Goal: Task Accomplishment & Management: Use online tool/utility

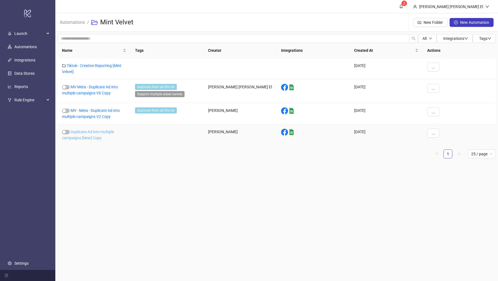
click at [87, 135] on link "Duplicate Ad into multiple campaigns [New] Copy" at bounding box center [88, 135] width 52 height 11
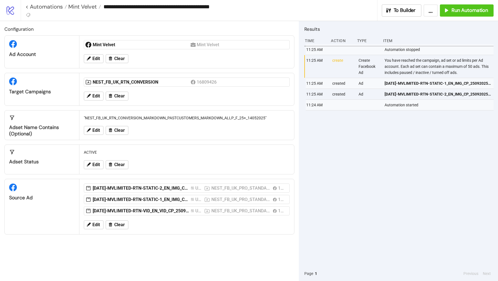
click at [118, 124] on div "Edit Clear" at bounding box center [187, 130] width 210 height 14
click at [118, 133] on button "Clear" at bounding box center [117, 130] width 23 height 9
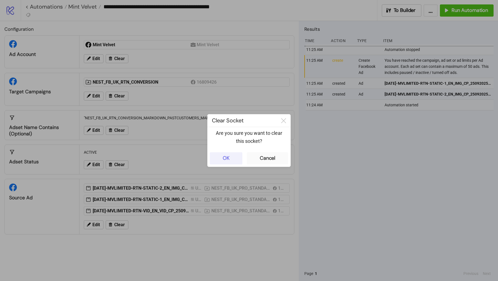
click at [230, 162] on button "OK" at bounding box center [226, 158] width 33 height 12
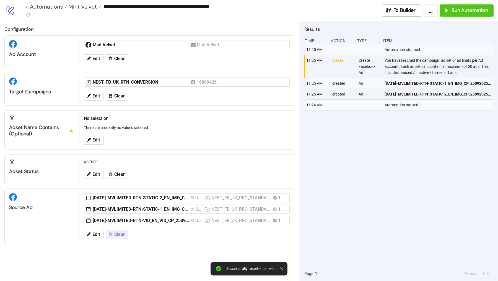
click at [120, 237] on button "Clear" at bounding box center [117, 234] width 23 height 9
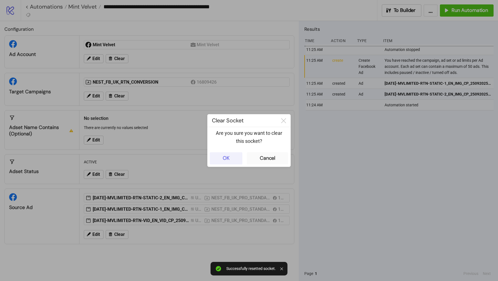
click at [234, 158] on button "OK" at bounding box center [226, 158] width 33 height 12
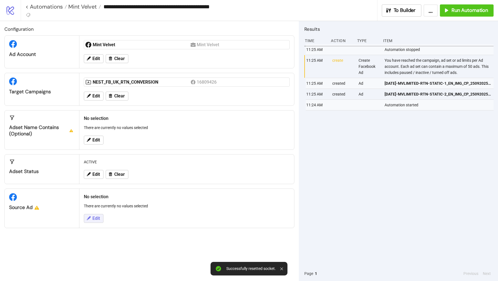
click at [95, 217] on span "Edit" at bounding box center [95, 218] width 7 height 5
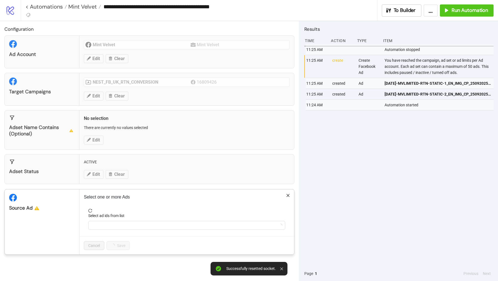
click at [114, 228] on form "Select ad ids from list" at bounding box center [187, 223] width 206 height 28
click at [116, 221] on div at bounding box center [183, 225] width 189 height 8
click at [105, 221] on div at bounding box center [183, 225] width 189 height 8
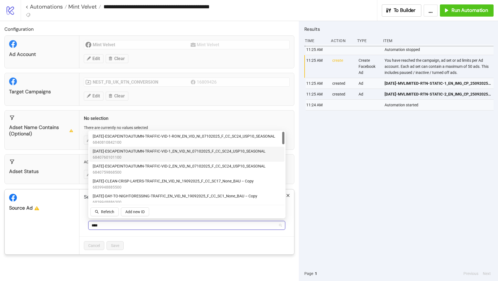
click at [164, 149] on span "AD414-ESCAPEINTOAUTUMN-TRAFFIC-VID-1_EN_VID_NI_07102025_F_CC_SC24_USP10_SEASONAL" at bounding box center [179, 151] width 173 height 6
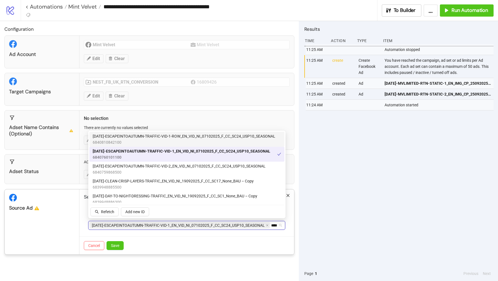
type input "****"
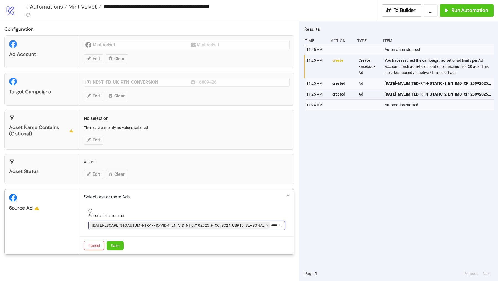
click at [279, 225] on div "AD414-ESCAPEINTOAUTUMN-TRAFFIC-VID-1_EN_VID_NI_07102025_F_CC_SC24_USP10_SEASONA…" at bounding box center [186, 225] width 197 height 9
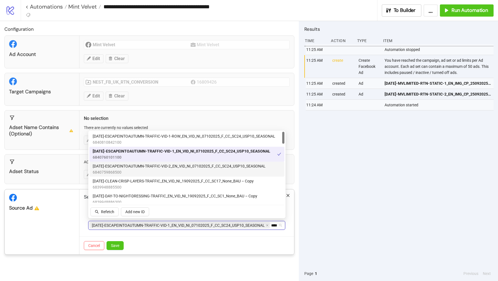
click at [192, 171] on span "6840759868500" at bounding box center [179, 172] width 173 height 6
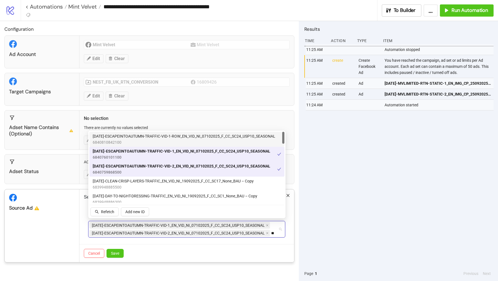
type input "*"
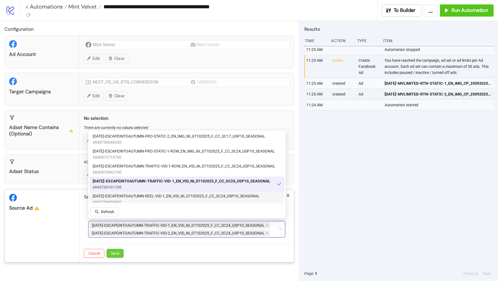
click at [117, 254] on button "Save" at bounding box center [115, 253] width 17 height 9
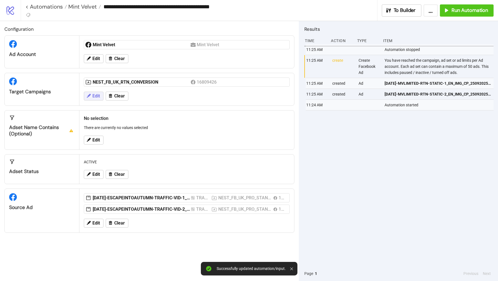
click at [96, 92] on button "Edit" at bounding box center [94, 96] width 20 height 9
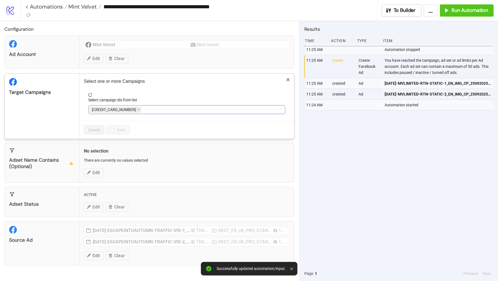
click at [124, 113] on div "6282070375900" at bounding box center [115, 110] width 53 height 8
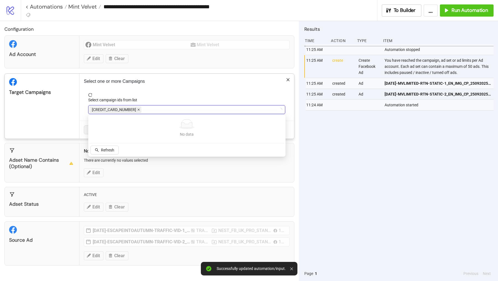
click at [137, 111] on span at bounding box center [138, 110] width 3 height 6
click at [123, 111] on div at bounding box center [183, 110] width 189 height 8
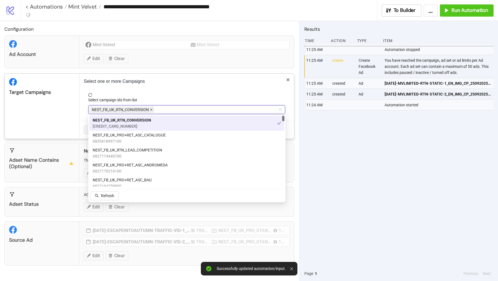
click at [152, 108] on icon "close" at bounding box center [151, 109] width 3 height 3
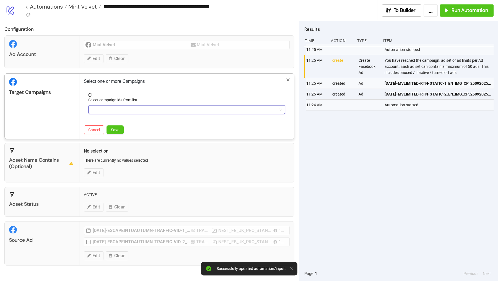
click at [152, 108] on div at bounding box center [183, 110] width 189 height 8
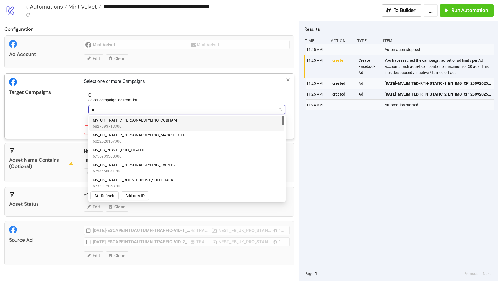
type input "*"
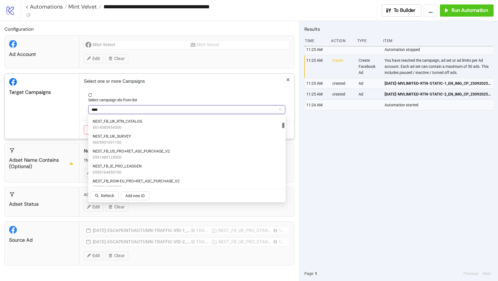
scroll to position [268, 0]
type input "*"
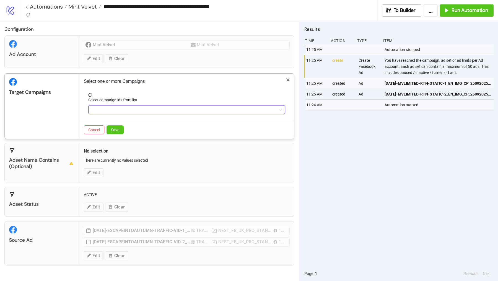
click at [118, 109] on div at bounding box center [183, 110] width 189 height 8
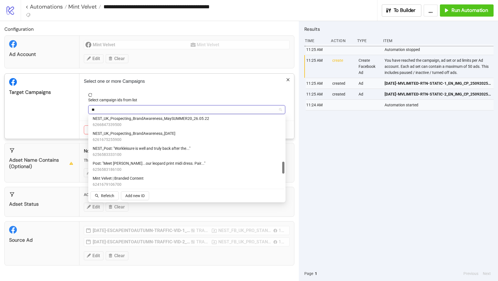
type input "***"
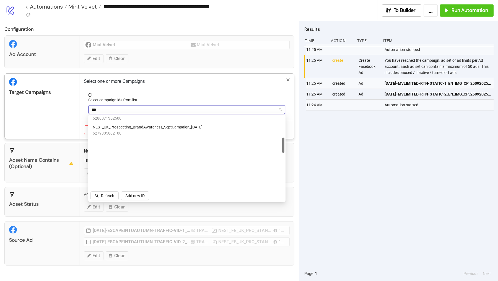
scroll to position [0, 0]
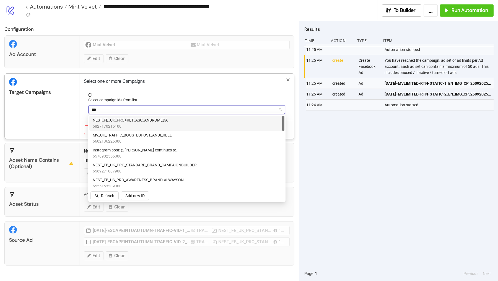
click at [138, 123] on span "6827170216100" at bounding box center [130, 126] width 75 height 6
click at [49, 118] on div "Target Campaigns" at bounding box center [42, 106] width 75 height 65
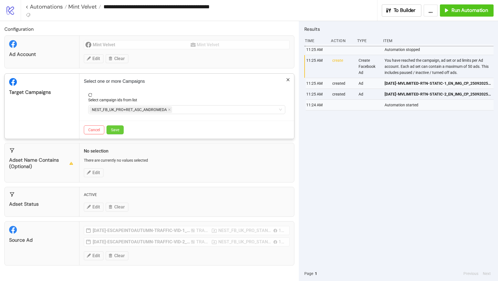
click at [117, 128] on span "Save" at bounding box center [115, 130] width 8 height 4
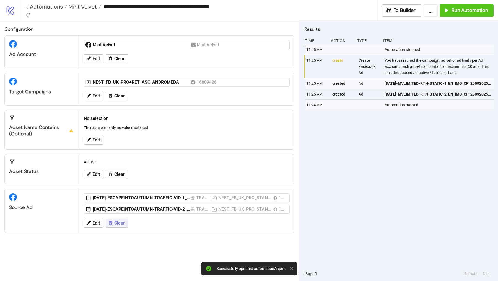
click at [115, 221] on span "Clear" at bounding box center [119, 223] width 11 height 5
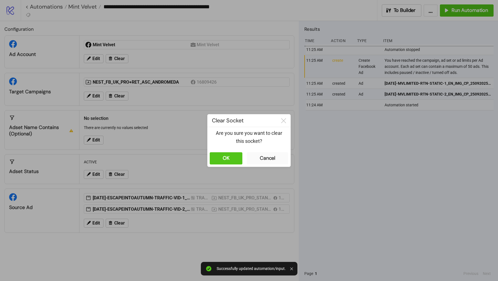
click at [230, 151] on div "OK Cancel" at bounding box center [249, 158] width 83 height 17
click at [229, 158] on div "OK" at bounding box center [226, 158] width 7 height 6
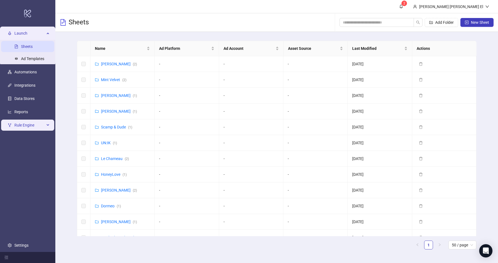
click at [28, 123] on span "Rule Engine" at bounding box center [29, 125] width 30 height 11
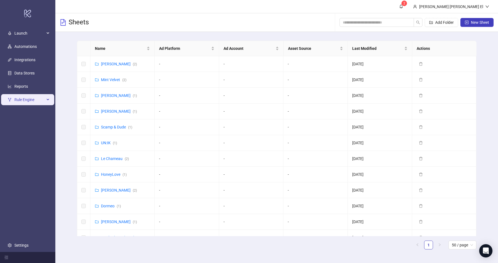
click at [43, 99] on span "Rule Engine" at bounding box center [29, 99] width 30 height 11
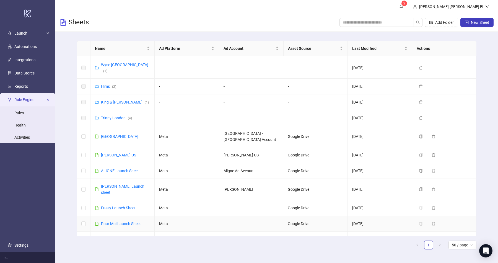
scroll to position [345, 0]
click at [118, 185] on link "N.Peal Launch sheet" at bounding box center [122, 190] width 43 height 11
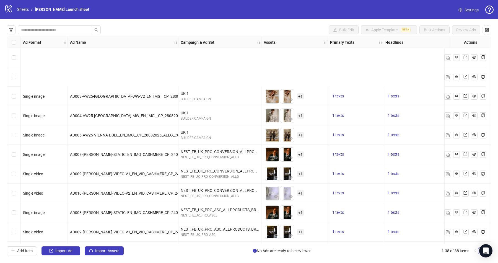
scroll to position [78, 0]
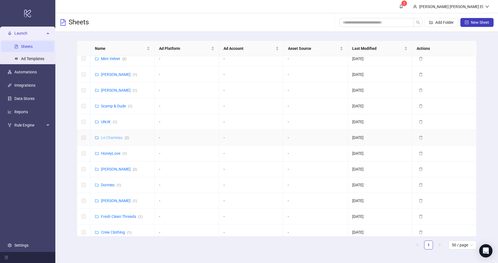
scroll to position [23, 0]
click at [105, 165] on link "Hobbs ( 2 )" at bounding box center [119, 167] width 36 height 4
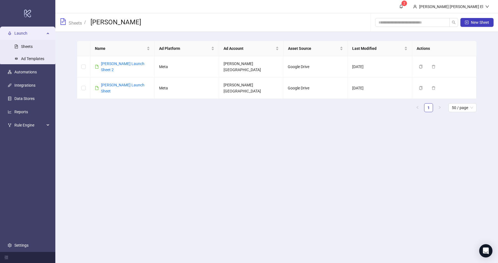
click at [21, 33] on span "Launch" at bounding box center [29, 33] width 30 height 11
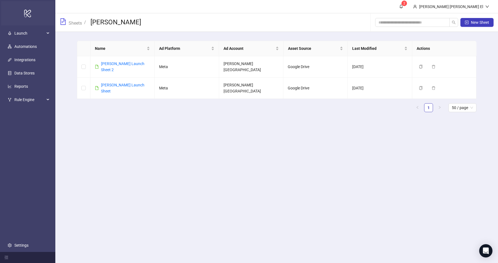
click at [29, 13] on icon "logo/logo-mobile" at bounding box center [28, 13] width 8 height 13
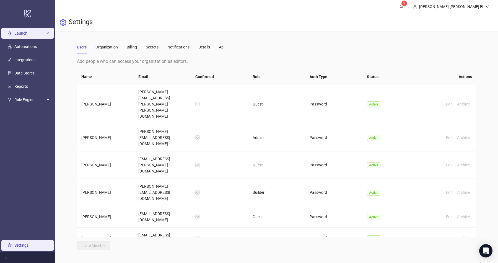
click at [25, 33] on span "Launch" at bounding box center [29, 33] width 30 height 11
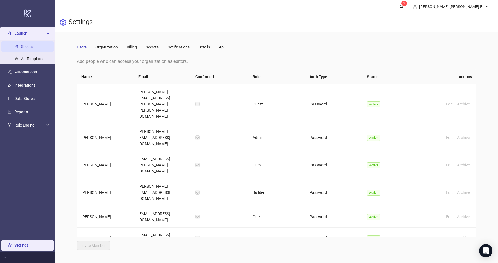
click at [26, 44] on link "Sheets" at bounding box center [27, 46] width 12 height 4
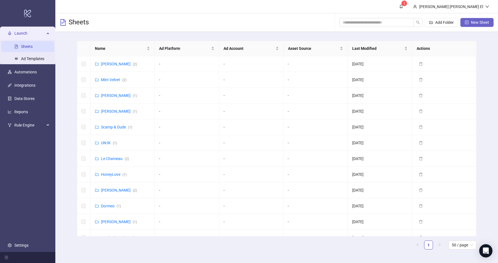
click at [479, 21] on span "New Sheet" at bounding box center [480, 22] width 18 height 4
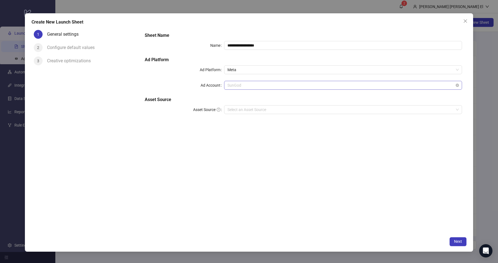
click at [234, 86] on span "SunGod" at bounding box center [343, 85] width 231 height 8
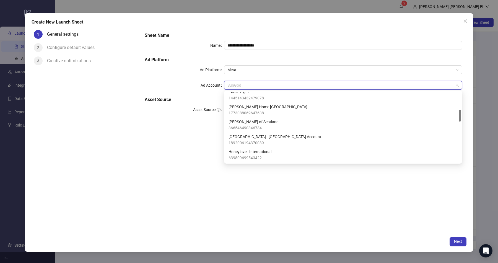
scroll to position [128, 0]
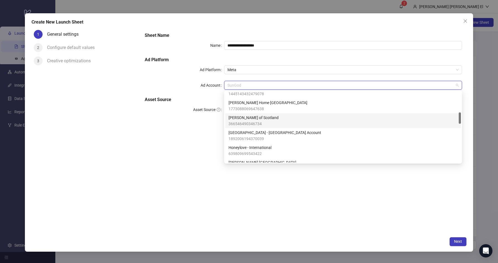
click at [254, 118] on span "Pringle of Scotland" at bounding box center [254, 118] width 50 height 6
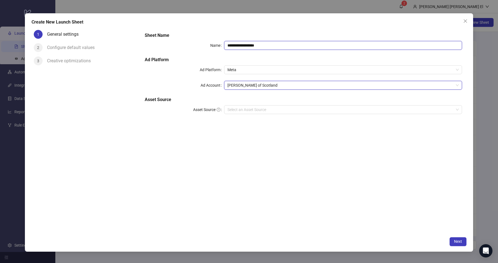
click at [298, 45] on input "**********" at bounding box center [343, 45] width 238 height 9
click at [241, 64] on div "**********" at bounding box center [304, 76] width 322 height 93
click at [241, 66] on span "Meta" at bounding box center [343, 70] width 231 height 8
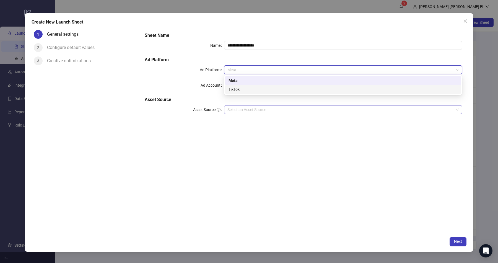
click at [238, 111] on input "Asset Source" at bounding box center [341, 109] width 226 height 8
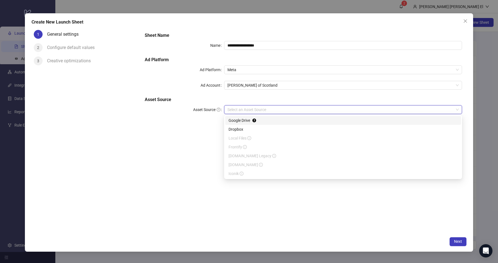
click at [246, 122] on div "Google Drive" at bounding box center [343, 120] width 229 height 6
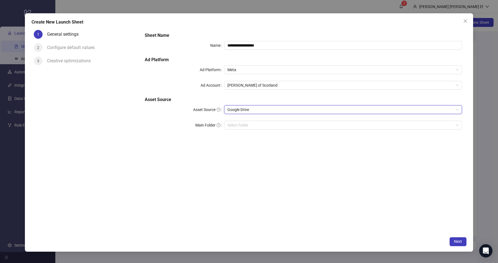
click at [275, 120] on div "**********" at bounding box center [304, 84] width 322 height 109
click at [265, 125] on input "Main Folder" at bounding box center [341, 125] width 226 height 8
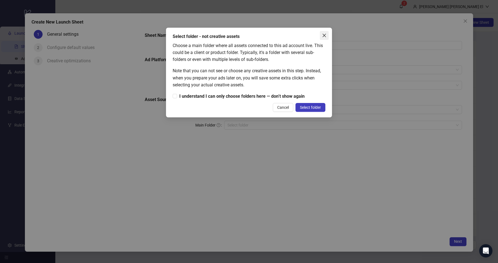
click at [322, 33] on icon "close" at bounding box center [324, 35] width 4 height 4
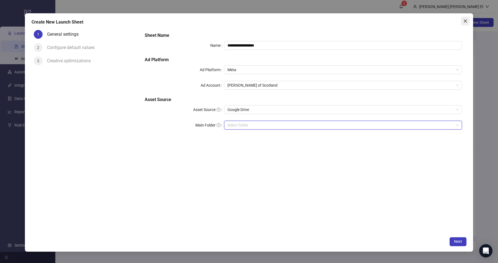
click at [466, 20] on icon "close" at bounding box center [465, 20] width 3 height 3
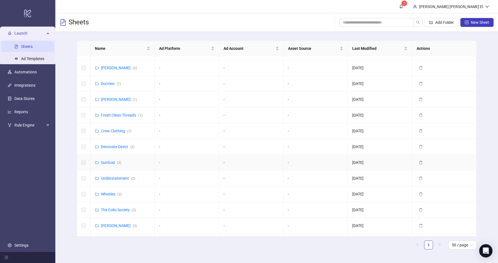
scroll to position [126, 0]
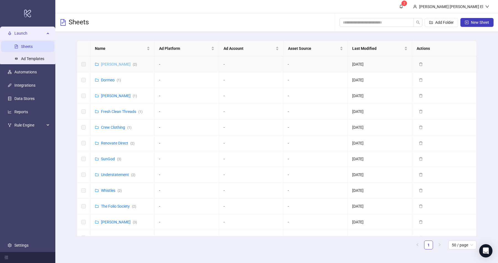
click at [109, 62] on link "Hobbs ( 2 )" at bounding box center [119, 64] width 36 height 4
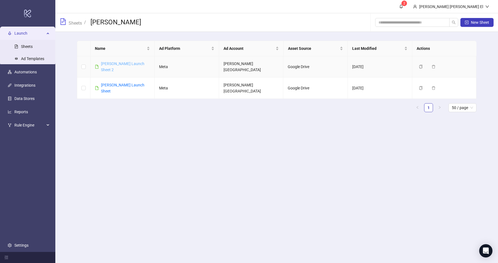
click at [121, 64] on link "Hobbs Launch Sheet 2" at bounding box center [122, 66] width 43 height 11
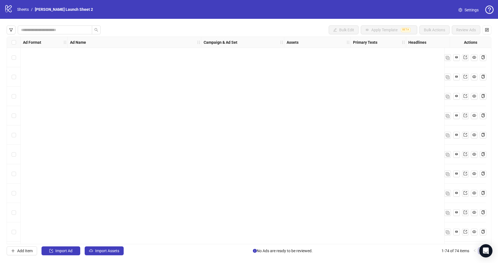
scroll to position [1240, 0]
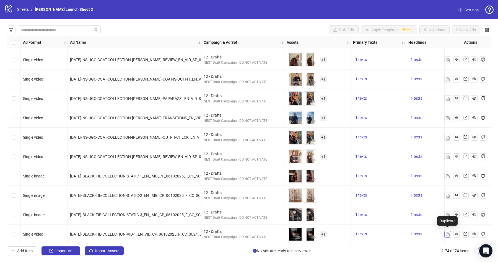
click at [447, 231] on button "button" at bounding box center [448, 234] width 7 height 7
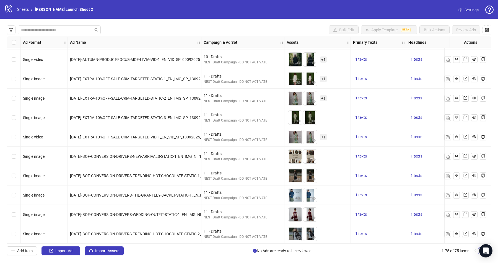
scroll to position [26, 0]
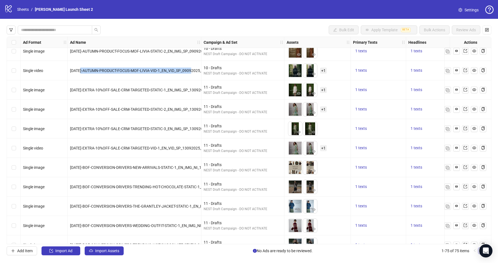
drag, startPoint x: 81, startPoint y: 68, endPoint x: 194, endPoint y: 70, distance: 112.4
click at [194, 70] on div "AD271-AUTUMN-PRODUCT-FOCUS-MOF-LIVIA-VID-1_EN_VID_SP_09092025_F_CC_SC9_USP4_SEA…" at bounding box center [134, 71] width 129 height 6
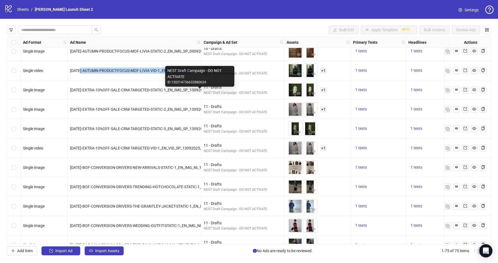
scroll to position [26, 43]
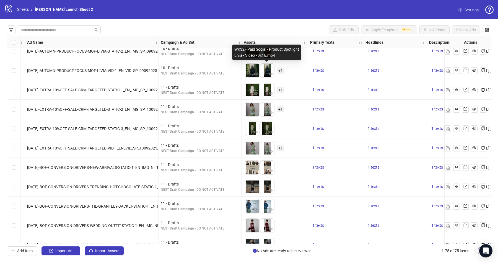
click at [279, 70] on span "+ 1" at bounding box center [280, 71] width 7 height 6
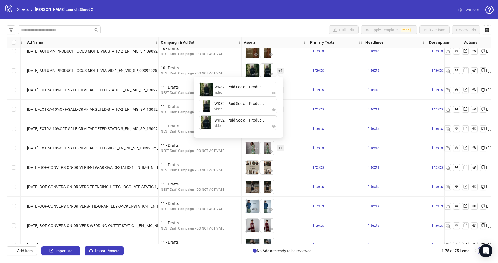
click at [286, 76] on div "To pick up a draggable item, press the space bar. While dragging, use the arrow…" at bounding box center [275, 70] width 62 height 17
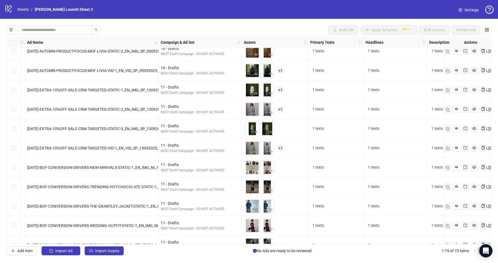
scroll to position [26, 91]
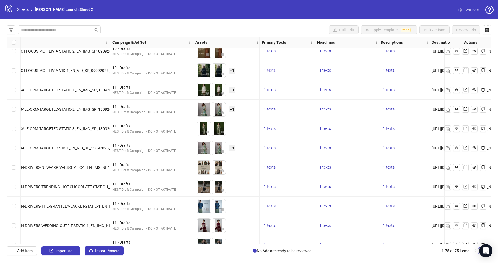
click at [274, 70] on span "1 texts" at bounding box center [270, 70] width 12 height 4
click at [272, 70] on span "1 texts" at bounding box center [270, 70] width 12 height 4
click at [333, 109] on div "1 texts" at bounding box center [346, 109] width 59 height 7
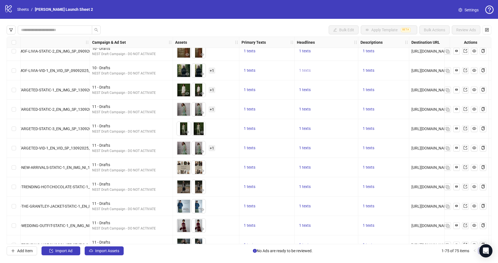
click at [305, 71] on span "1 texts" at bounding box center [305, 70] width 12 height 4
click at [339, 104] on div "1 texts" at bounding box center [327, 109] width 64 height 19
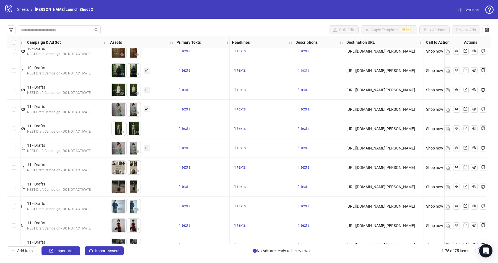
click at [305, 70] on span "1 texts" at bounding box center [304, 70] width 12 height 4
click at [324, 113] on div "1 texts" at bounding box center [318, 109] width 51 height 19
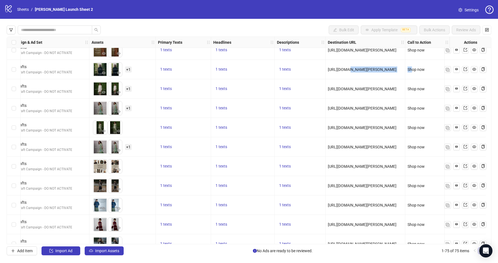
drag, startPoint x: 344, startPoint y: 69, endPoint x: 407, endPoint y: 69, distance: 62.8
click at [407, 10] on div "AD269-AUTUMN-PRODUCT-FOCUS-MOF-LIVIA-STATIC-1_EN_IMG_SP_09092025_F_CC_SC9_USP4_…" at bounding box center [145, 10] width 666 height 0
click at [413, 69] on span "Shop now" at bounding box center [416, 69] width 17 height 4
drag, startPoint x: 399, startPoint y: 69, endPoint x: 424, endPoint y: 69, distance: 25.7
click at [424, 10] on div "AD269-AUTUMN-PRODUCT-FOCUS-MOF-LIVIA-STATIC-1_EN_IMG_SP_09092025_F_CC_SC9_USP4_…" at bounding box center [145, 10] width 666 height 0
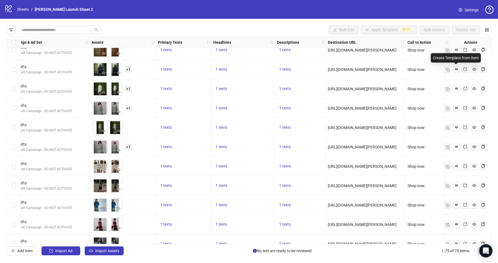
click at [457, 55] on div "Create Template from Item" at bounding box center [456, 57] width 50 height 9
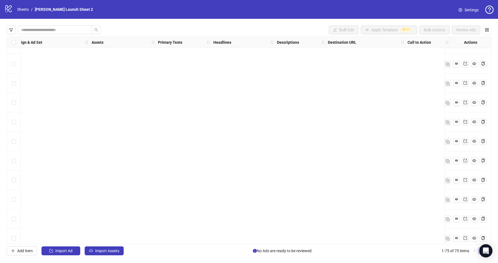
scroll to position [1259, 200]
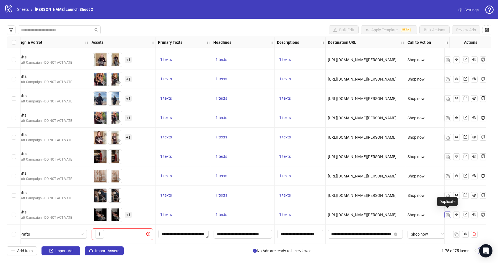
click at [450, 213] on button "button" at bounding box center [448, 214] width 7 height 7
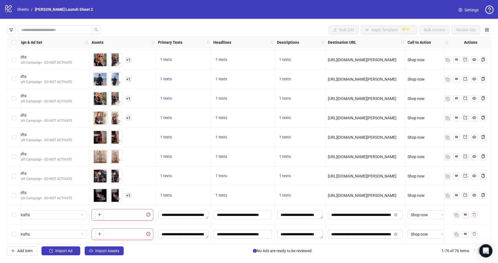
scroll to position [1278, 0]
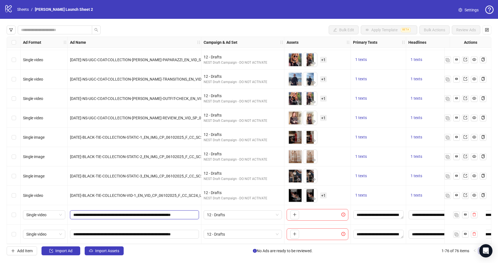
click at [155, 212] on input "**********" at bounding box center [133, 215] width 121 height 6
click at [148, 193] on span "AD363-BLACK-TIE-COLLECTION-VID-1_EN_VID_CP_06102025_F_CC_SC24_USP4_BAU" at bounding box center [144, 195] width 148 height 4
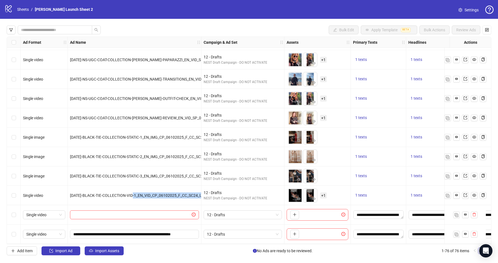
click at [148, 193] on span "AD363-BLACK-TIE-COLLECTION-VID-1_EN_VID_CP_06102025_F_CC_SC24_USP4_BAU" at bounding box center [144, 195] width 148 height 4
copy span "AD363-BLACK-TIE-COLLECTION-VID-1_EN_VID_CP_06102025_F_CC_SC24_USP4_BAU"
click at [94, 212] on input "text" at bounding box center [131, 215] width 117 height 6
paste input "**********"
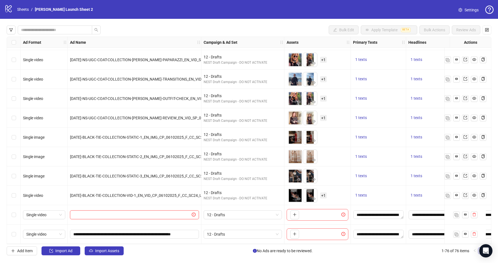
type input "**********"
click at [226, 212] on span "12 - Drafts" at bounding box center [243, 215] width 72 height 8
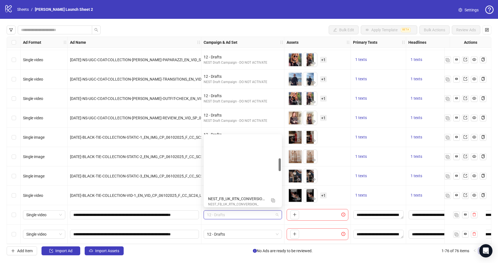
scroll to position [0, 0]
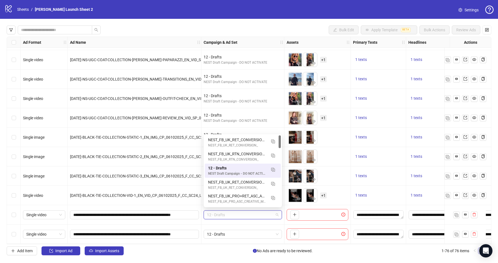
click at [258, 171] on div "NEST Draft Campaign - DO NOT ACTIVATE" at bounding box center [237, 173] width 58 height 5
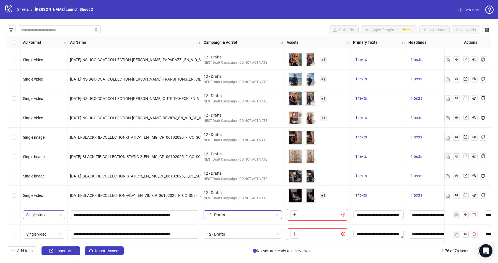
click at [36, 216] on span "Single video" at bounding box center [44, 215] width 36 height 8
click at [46, 147] on div "Single image" at bounding box center [43, 149] width 33 height 6
click at [35, 213] on span "Single image" at bounding box center [44, 215] width 36 height 8
click at [44, 150] on div "Single image" at bounding box center [43, 149] width 33 height 6
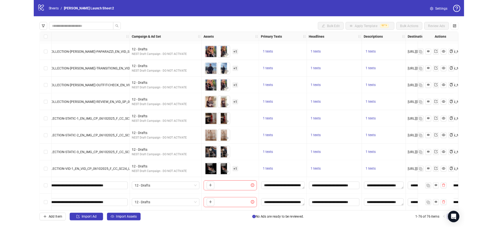
scroll to position [1278, 175]
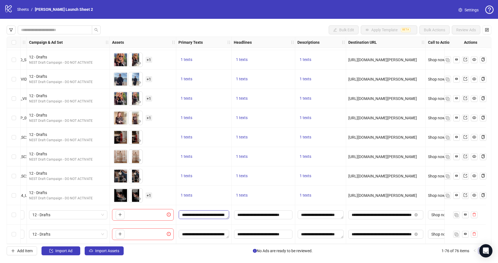
click at [203, 215] on textarea "**********" at bounding box center [204, 214] width 50 height 9
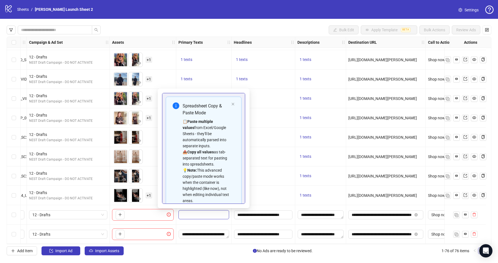
click at [151, 219] on div "To pick up a draggable item, press the space bar. While dragging, use the arrow…" at bounding box center [143, 214] width 66 height 19
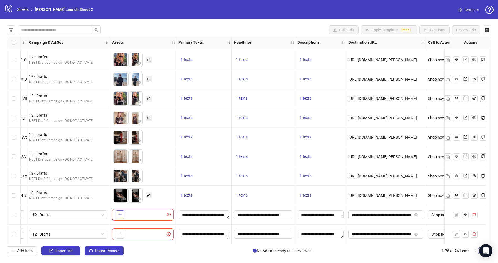
click at [119, 213] on icon "plus" at bounding box center [120, 215] width 4 height 4
click at [119, 209] on div "To pick up a draggable item, press the space bar. While dragging, use the arrow…" at bounding box center [143, 215] width 62 height 12
click at [117, 214] on button "button" at bounding box center [120, 214] width 9 height 9
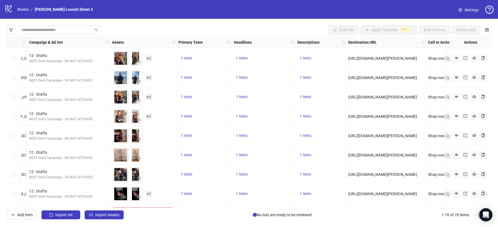
scroll to position [1314, 175]
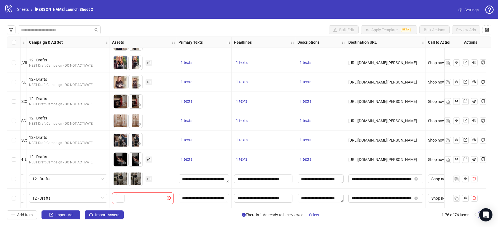
click at [147, 179] on span "+ 1" at bounding box center [149, 179] width 7 height 6
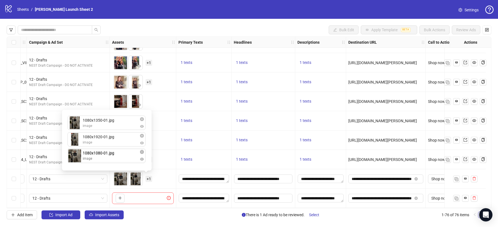
drag, startPoint x: 94, startPoint y: 125, endPoint x: 96, endPoint y: 159, distance: 33.8
drag, startPoint x: 103, startPoint y: 157, endPoint x: 103, endPoint y: 123, distance: 33.5
click at [103, 123] on div "1080x1350-01.jpg image 1080x1920-01.jpg image 1080x1080-01.jpg image 1080x1080-…" at bounding box center [106, 140] width 83 height 54
drag, startPoint x: 99, startPoint y: 156, endPoint x: 99, endPoint y: 142, distance: 14.7
click at [99, 142] on div "1080x1080-01.jpg image 1080x1350-01.jpg image 1080x1920-01.jpg image 1080x1920-…" at bounding box center [106, 140] width 83 height 54
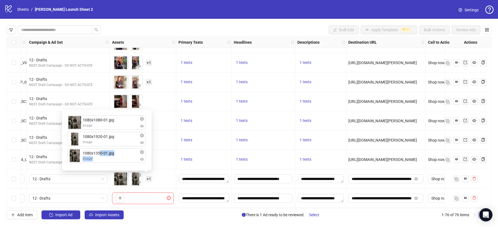
drag, startPoint x: 100, startPoint y: 140, endPoint x: 100, endPoint y: 156, distance: 16.3
drag, startPoint x: 106, startPoint y: 140, endPoint x: 106, endPoint y: 161, distance: 20.8
drag, startPoint x: 106, startPoint y: 159, endPoint x: 106, endPoint y: 146, distance: 13.0
drag, startPoint x: 113, startPoint y: 153, endPoint x: 113, endPoint y: 138, distance: 15.5
click at [113, 138] on div "1080x1080-01.jpg image 1080x1350-01.jpg image 1080x1920-01.jpg image 1080x1920-…" at bounding box center [106, 140] width 83 height 54
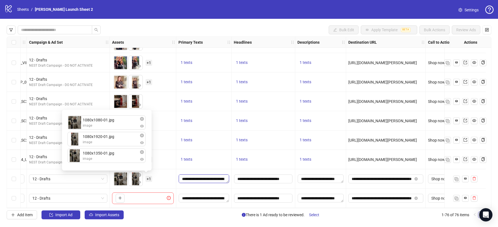
click at [204, 176] on textarea "**********" at bounding box center [204, 179] width 50 height 9
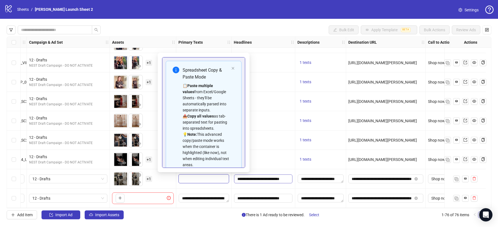
click at [267, 176] on input "**********" at bounding box center [263, 179] width 58 height 9
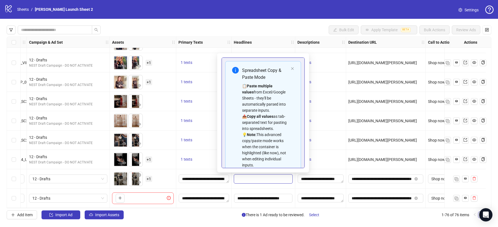
scroll to position [31, 0]
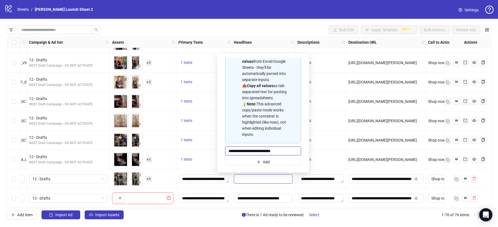
click at [262, 150] on input "**********" at bounding box center [263, 151] width 76 height 9
click at [197, 180] on textarea "**********" at bounding box center [204, 179] width 50 height 9
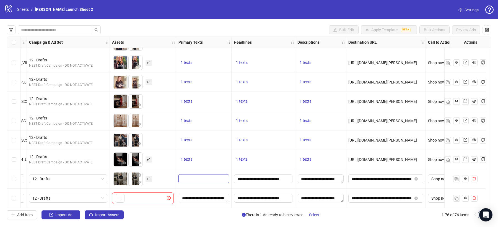
scroll to position [37, 0]
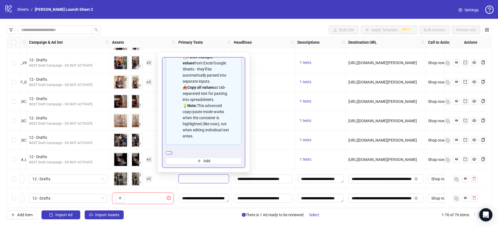
click at [172, 152] on textarea "**********" at bounding box center [169, 153] width 7 height 3
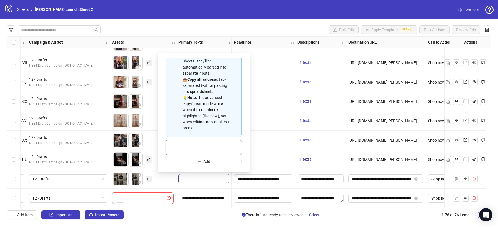
paste textarea "**********"
type textarea "**********"
click at [264, 178] on input "**********" at bounding box center [263, 179] width 58 height 9
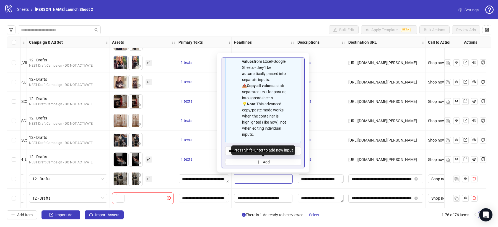
click at [253, 156] on div "**********" at bounding box center [263, 97] width 76 height 135
click at [326, 161] on div "1 texts" at bounding box center [320, 159] width 51 height 19
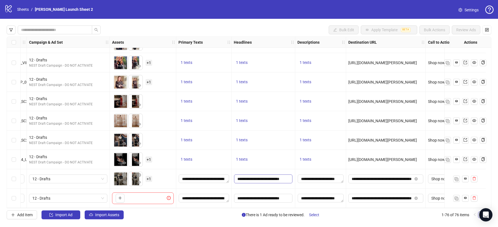
scroll to position [0, 1]
click at [147, 176] on span "+ 1" at bounding box center [149, 179] width 7 height 6
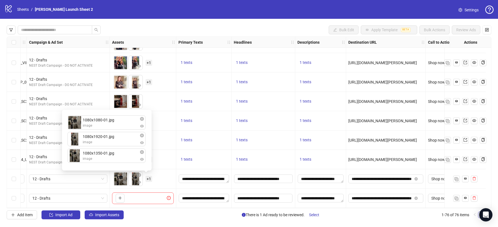
click at [89, 123] on div "1080x1080-01.jpg image 1080x1920-01.jpg image 1080x1350-01.jpg image To pick up…" at bounding box center [106, 140] width 83 height 54
click at [109, 123] on div "1080x1080-01.jpg image 1080x1920-01.jpg image 1080x1350-01.jpg image 1080x1080-…" at bounding box center [106, 140] width 83 height 54
drag, startPoint x: 99, startPoint y: 141, endPoint x: 104, endPoint y: 141, distance: 4.2
click at [104, 141] on div "1080x1080-01.jpg image 1080x1920-01.jpg image 1080x1350-01.jpg image 1080x1920-…" at bounding box center [106, 140] width 83 height 54
click at [215, 166] on div "1 texts" at bounding box center [203, 159] width 55 height 19
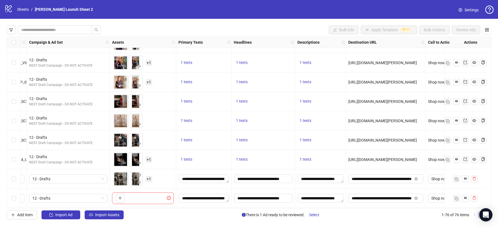
click at [147, 178] on span "+ 1" at bounding box center [149, 179] width 7 height 6
click at [18, 179] on div "Select row 75" at bounding box center [14, 178] width 14 height 19
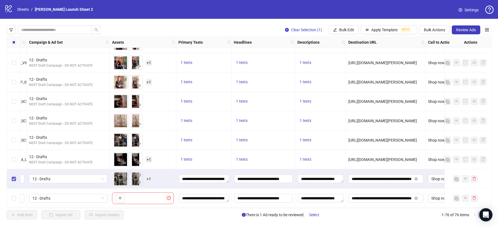
click at [14, 180] on label "Select row 75" at bounding box center [14, 179] width 4 height 6
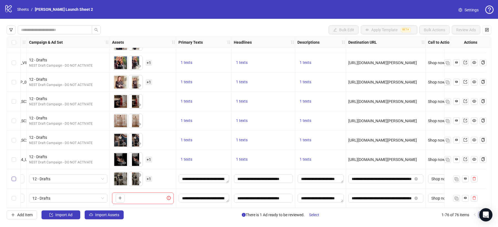
click at [14, 180] on label "Select row 75" at bounding box center [14, 179] width 4 height 6
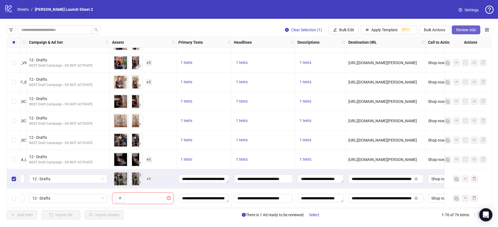
click at [470, 32] on button "Review Ads" at bounding box center [466, 29] width 29 height 9
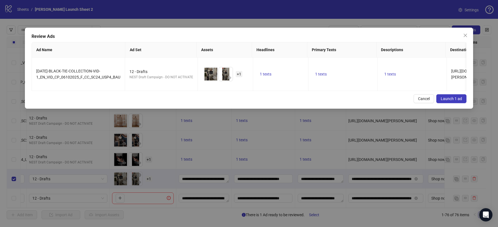
click at [445, 99] on span "Launch 1 ad" at bounding box center [451, 99] width 21 height 4
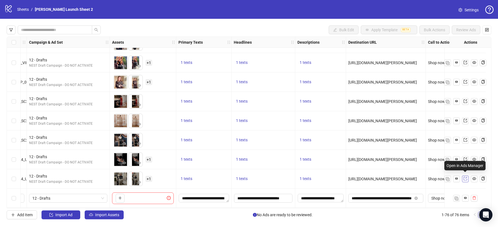
click at [465, 178] on icon "export" at bounding box center [466, 179] width 4 height 4
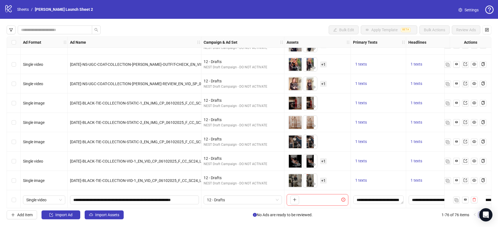
scroll to position [1314, 0]
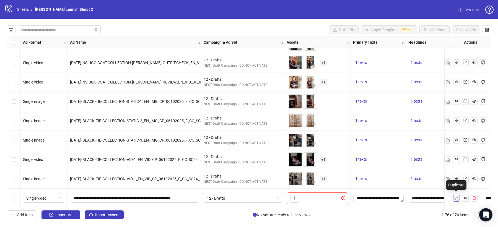
click at [459, 196] on button "button" at bounding box center [456, 198] width 7 height 7
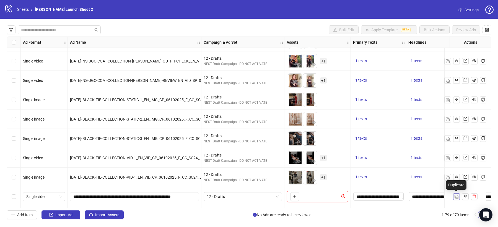
click at [459, 196] on button "button" at bounding box center [456, 196] width 7 height 7
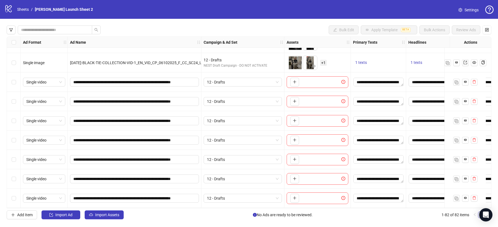
scroll to position [30, 0]
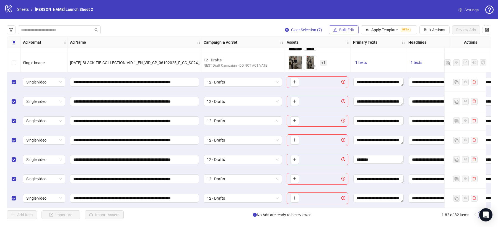
click at [347, 30] on span "Bulk Edit" at bounding box center [346, 30] width 15 height 4
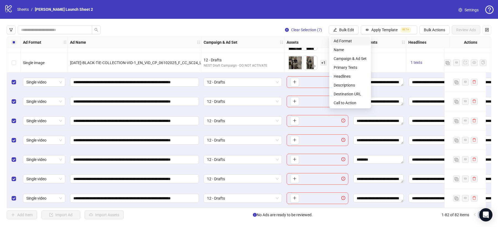
click at [349, 41] on span "Ad Format" at bounding box center [350, 41] width 33 height 6
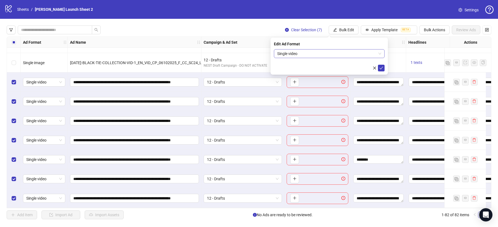
click at [297, 54] on span "Single video" at bounding box center [329, 54] width 104 height 8
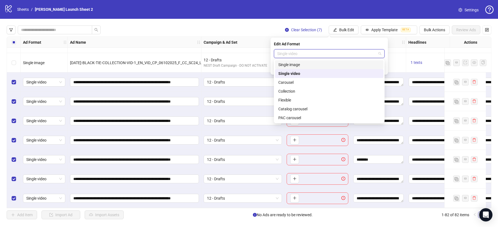
click at [296, 68] on div "Single image" at bounding box center [329, 64] width 109 height 9
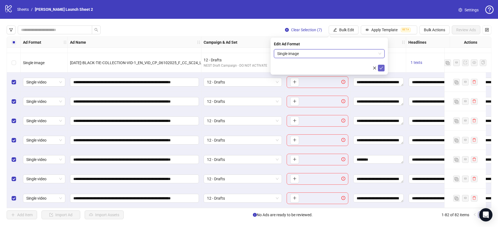
click at [380, 68] on icon "check" at bounding box center [382, 68] width 4 height 4
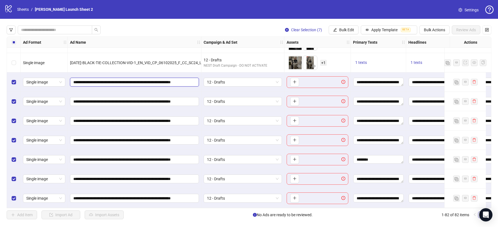
click at [129, 79] on input "**********" at bounding box center [133, 82] width 121 height 6
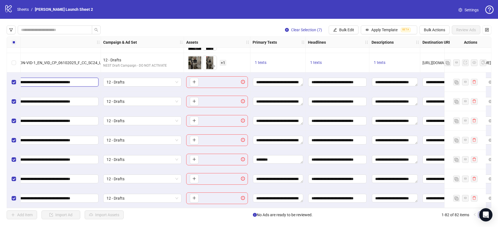
scroll to position [1430, 106]
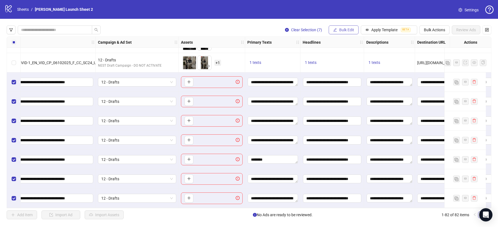
click at [348, 27] on button "Bulk Edit" at bounding box center [344, 29] width 30 height 9
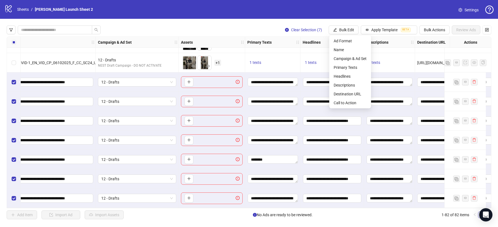
click at [260, 23] on div "Clear Selection (7) Bulk Edit Apply Template BETA Bulk Actions Review Ads Ad Fo…" at bounding box center [249, 122] width 498 height 207
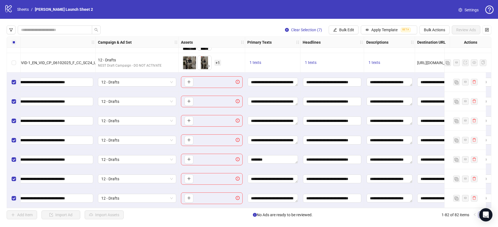
click at [219, 60] on span "+ 1" at bounding box center [218, 63] width 7 height 6
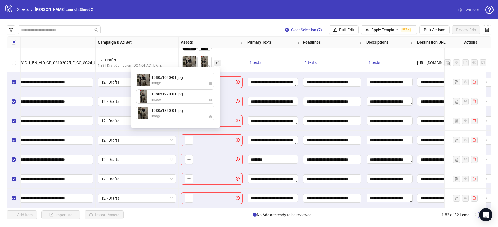
drag, startPoint x: 144, startPoint y: 95, endPoint x: 144, endPoint y: 106, distance: 11.3
click at [248, 92] on div "**********" at bounding box center [272, 101] width 55 height 19
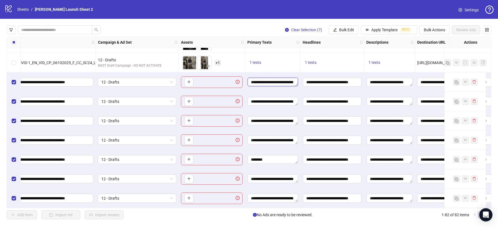
click at [259, 81] on textarea "**********" at bounding box center [273, 82] width 50 height 9
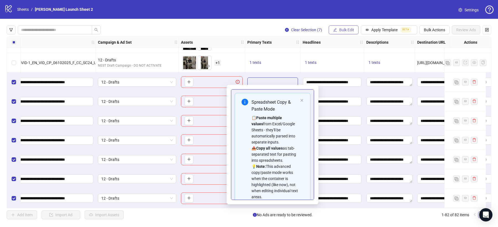
click at [342, 28] on span "Bulk Edit" at bounding box center [346, 30] width 15 height 4
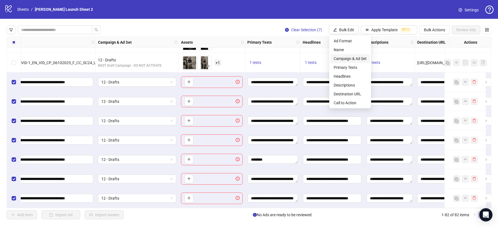
click at [352, 58] on span "Campaign & Ad Set" at bounding box center [350, 59] width 33 height 6
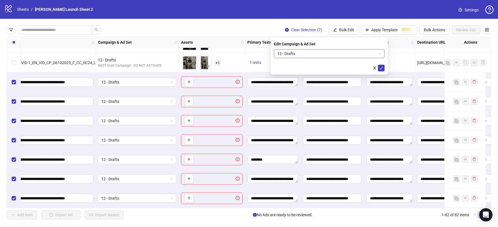
click at [306, 55] on span "12 - Drafts" at bounding box center [329, 54] width 104 height 8
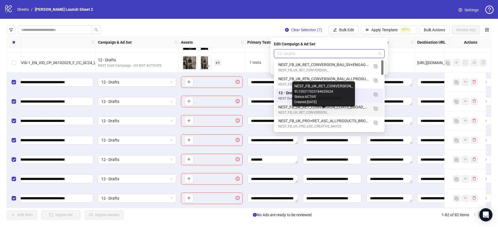
click at [319, 110] on div "NEST_FB_UK_RET_CONVERSION_" at bounding box center [323, 112] width 91 height 5
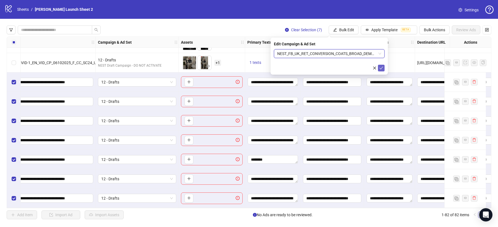
click at [380, 67] on icon "check" at bounding box center [382, 68] width 4 height 4
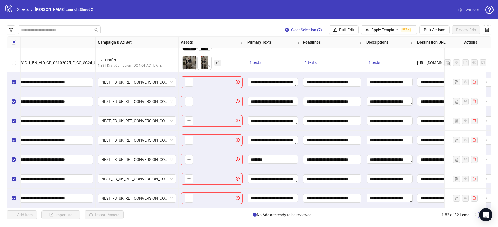
click at [345, 22] on div "Clear Selection (7) Bulk Edit Apply Template BETA Bulk Actions Review Ads Ad Fo…" at bounding box center [249, 122] width 498 height 207
click at [345, 31] on span "Bulk Edit" at bounding box center [346, 30] width 15 height 4
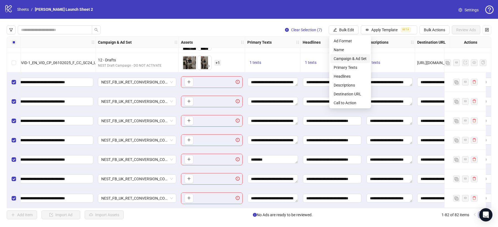
click at [350, 57] on span "Campaign & Ad Set" at bounding box center [350, 59] width 33 height 6
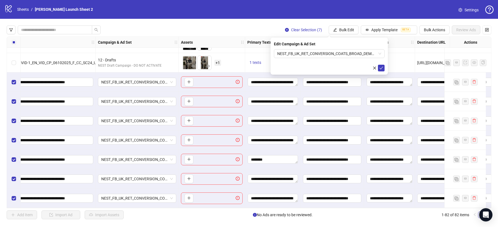
click at [333, 49] on div "Edit Campaign & Ad Set NEST_FB_UK_RET_CONVERSION_COATS_BROAD_DEMO_A+_F_18+_0110…" at bounding box center [329, 56] width 117 height 37
click at [331, 57] on span "NEST_FB_UK_RET_CONVERSION_COATS_BROAD_DEMO_A+_F_18+_01102025" at bounding box center [329, 54] width 104 height 8
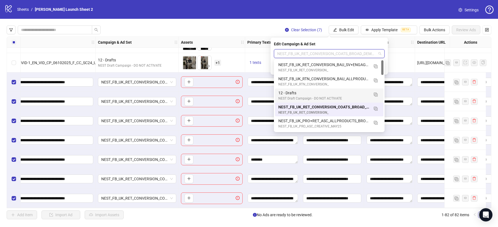
click at [329, 94] on div "12 - Drafts" at bounding box center [323, 93] width 91 height 6
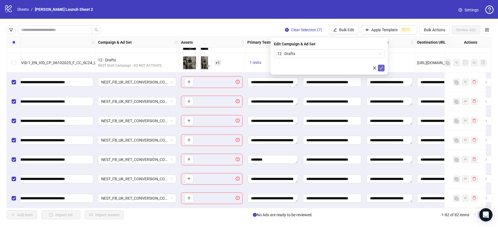
click at [381, 69] on icon "check" at bounding box center [382, 68] width 4 height 4
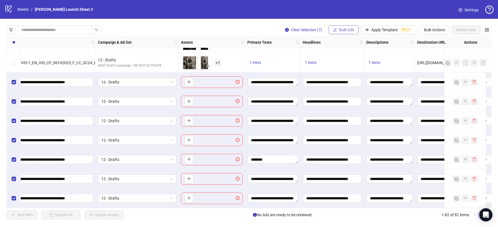
click at [341, 30] on span "Bulk Edit" at bounding box center [346, 30] width 15 height 4
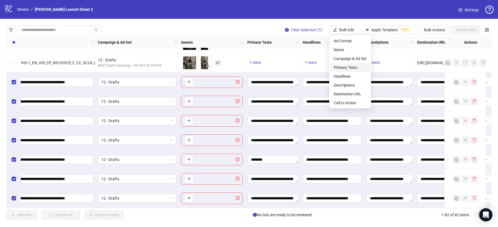
click at [351, 65] on span "Primary Texts" at bounding box center [350, 67] width 33 height 6
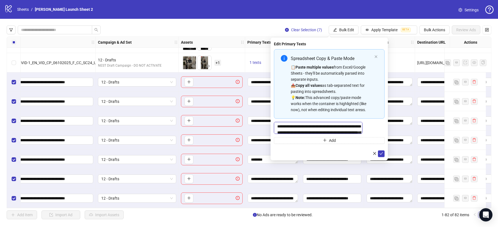
click at [331, 127] on textarea "**********" at bounding box center [318, 128] width 89 height 12
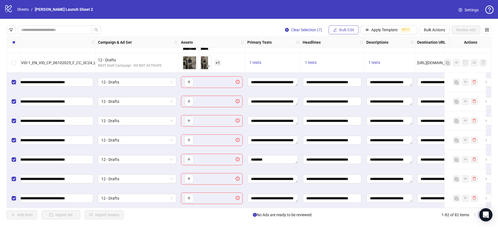
click at [347, 31] on span "Bulk Edit" at bounding box center [346, 30] width 15 height 4
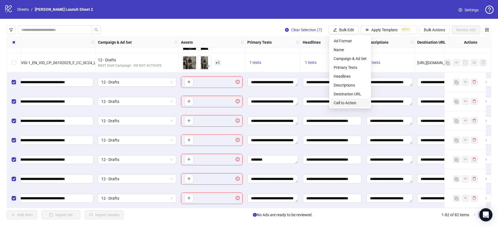
click at [353, 103] on span "Call to Action" at bounding box center [350, 103] width 33 height 6
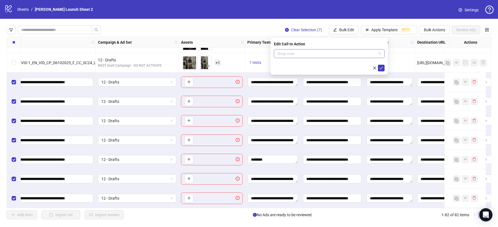
click at [326, 53] on span "Shop now" at bounding box center [329, 54] width 104 height 8
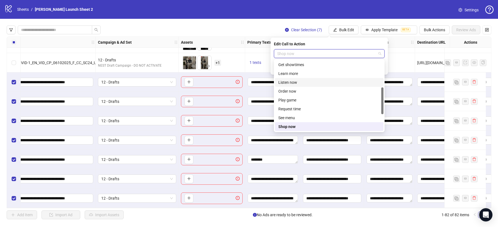
click at [307, 81] on div "Listen now" at bounding box center [329, 82] width 102 height 6
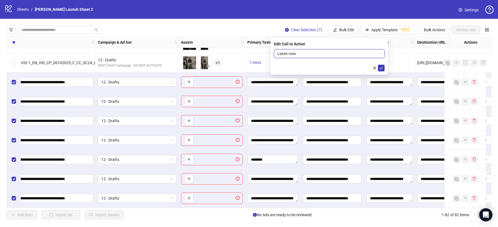
click at [384, 72] on div "Edit Call to Action Listen now Listen now" at bounding box center [329, 56] width 117 height 37
click at [383, 68] on icon "check" at bounding box center [382, 68] width 4 height 4
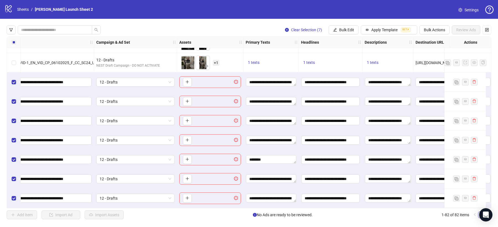
scroll to position [1430, 175]
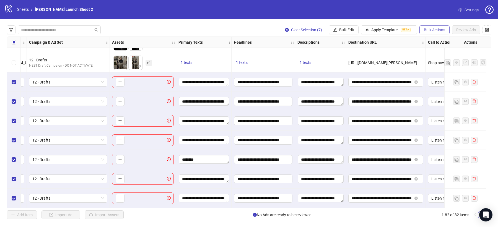
click at [435, 27] on button "Bulk Actions" at bounding box center [435, 29] width 30 height 9
click at [440, 51] on span "Duplicate" at bounding box center [443, 50] width 38 height 6
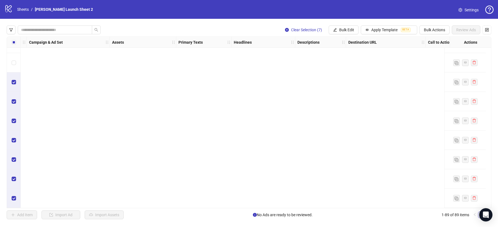
scroll to position [1291, 175]
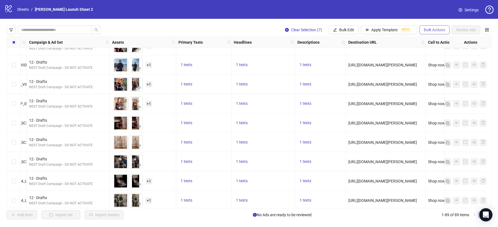
click at [436, 29] on span "Bulk Actions" at bounding box center [434, 30] width 21 height 4
click at [443, 69] on span "Copy to another sheet" at bounding box center [443, 67] width 38 height 6
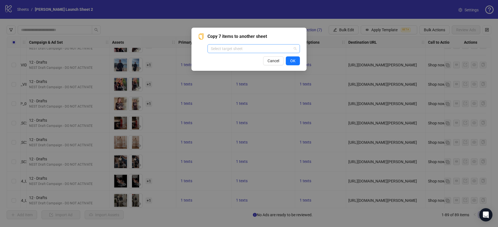
click at [236, 50] on input "search" at bounding box center [251, 49] width 81 height 8
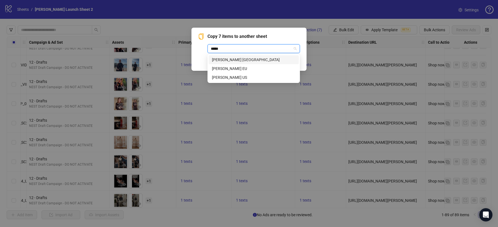
type input "******"
click at [238, 79] on div "Nadine Merabi US" at bounding box center [254, 77] width 84 height 6
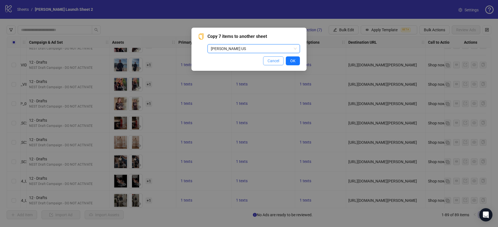
click at [270, 63] on span "Cancel" at bounding box center [274, 61] width 12 height 4
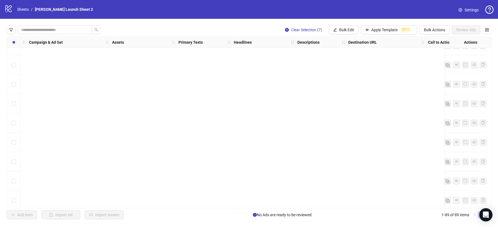
scroll to position [1566, 175]
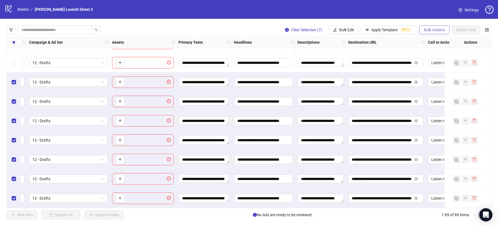
click at [430, 30] on span "Bulk Actions" at bounding box center [434, 30] width 21 height 4
click at [438, 65] on span "Copy to another sheet" at bounding box center [443, 67] width 38 height 6
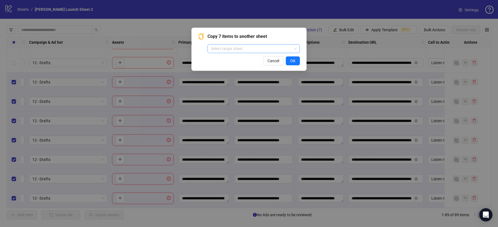
click at [239, 48] on input "search" at bounding box center [251, 49] width 81 height 8
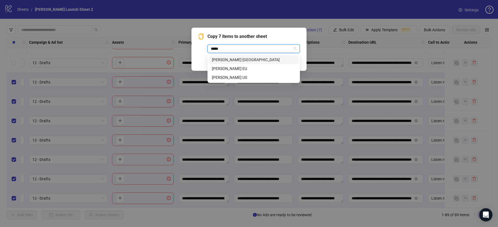
type input "******"
click at [236, 78] on div "Nadine Merabi US" at bounding box center [254, 77] width 84 height 6
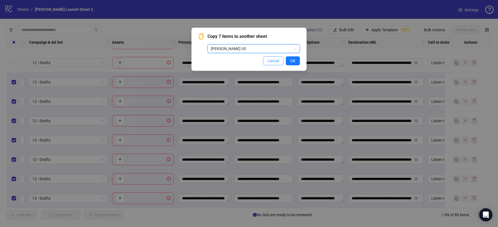
click at [275, 63] on button "Cancel" at bounding box center [273, 60] width 20 height 9
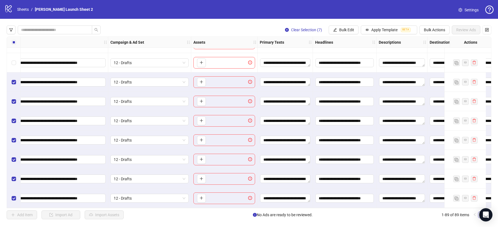
scroll to position [1566, 0]
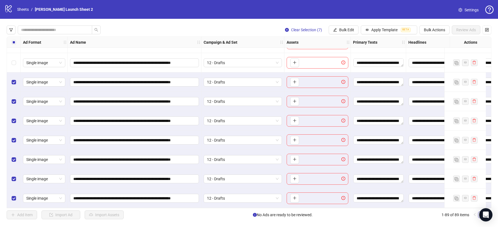
click at [10, 57] on div "Select row 82" at bounding box center [14, 62] width 14 height 19
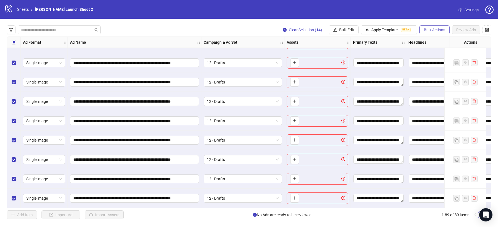
click at [436, 26] on button "Bulk Actions" at bounding box center [435, 29] width 30 height 9
click at [436, 38] on span "Delete" at bounding box center [443, 41] width 38 height 6
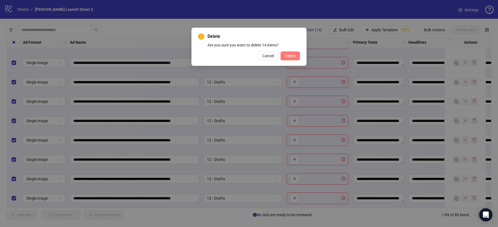
click at [290, 57] on span "Delete" at bounding box center [290, 56] width 11 height 4
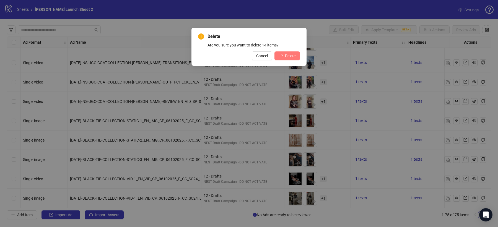
scroll to position [1295, 0]
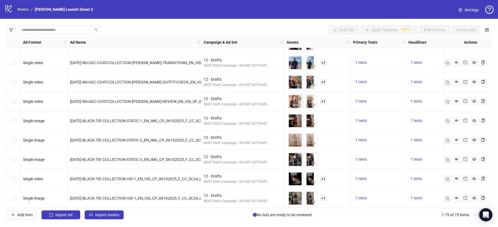
click at [27, 8] on link "Sheets" at bounding box center [23, 9] width 14 height 6
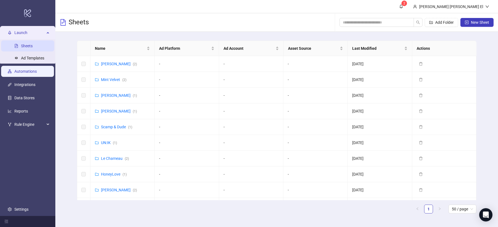
click at [31, 72] on link "Automations" at bounding box center [25, 71] width 22 height 4
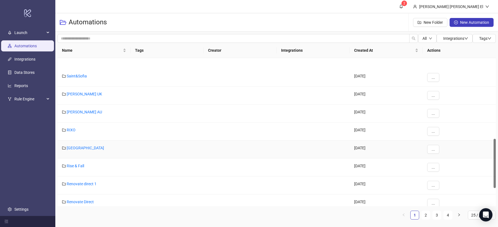
scroll to position [301, 0]
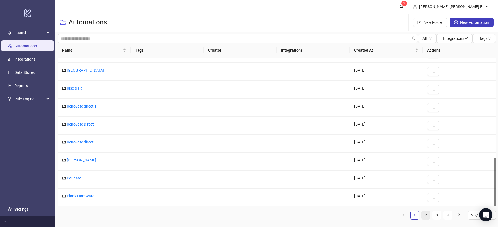
click at [424, 214] on link "2" at bounding box center [426, 215] width 8 height 8
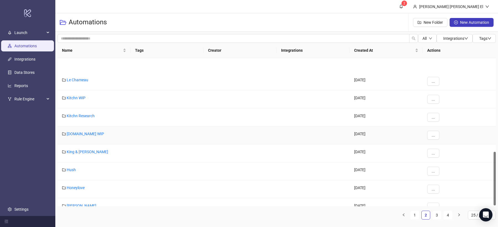
scroll to position [260, 0]
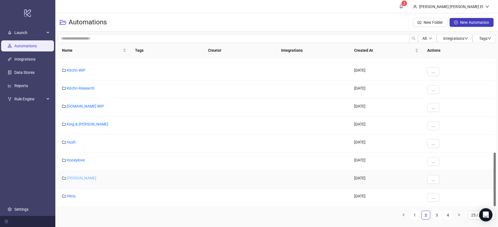
click at [70, 177] on link "[PERSON_NAME]" at bounding box center [82, 178] width 30 height 4
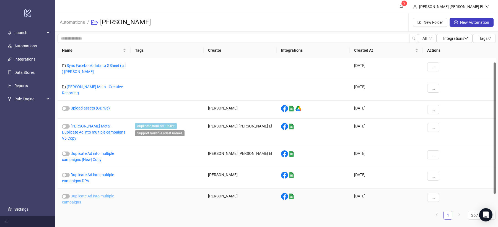
scroll to position [19, 0]
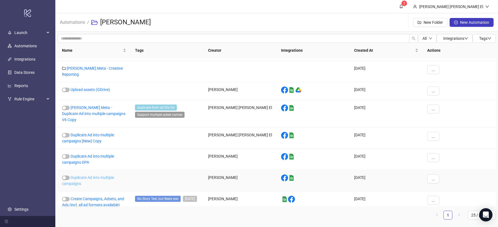
click at [95, 175] on link "Duplicate Ad into multiple campaigns" at bounding box center [88, 180] width 52 height 11
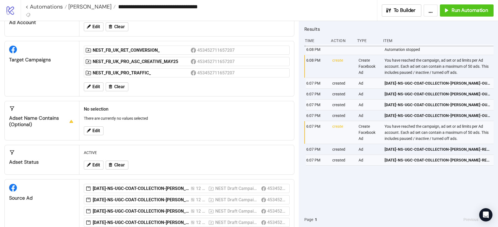
scroll to position [38, 0]
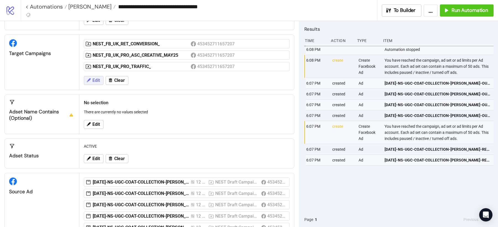
click at [96, 78] on span "Edit" at bounding box center [95, 80] width 7 height 5
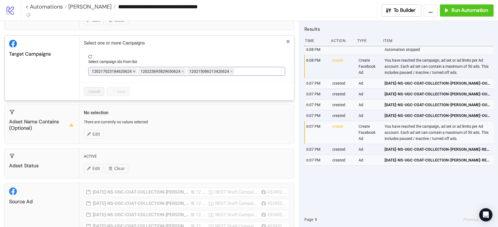
click at [134, 71] on icon "close" at bounding box center [134, 71] width 3 height 3
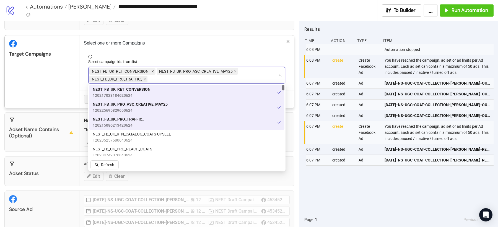
click at [152, 69] on span at bounding box center [152, 71] width 3 height 6
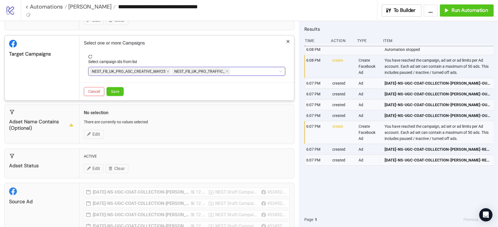
click at [152, 69] on span "NEST_FB_UK_PRO_ASC_CREATIVE_MAY25" at bounding box center [129, 71] width 74 height 6
click at [167, 71] on icon "close" at bounding box center [168, 71] width 3 height 3
click at [158, 72] on div "NEST_FB_UK_PRO_TRAFFIC_" at bounding box center [183, 72] width 189 height 8
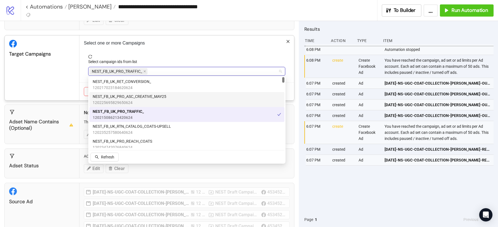
click at [140, 103] on span "120225695829650624" at bounding box center [130, 103] width 74 height 6
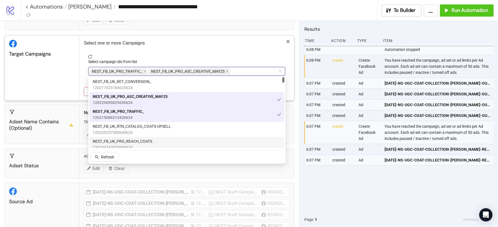
click at [136, 144] on span "120234742076840624" at bounding box center [123, 147] width 60 height 6
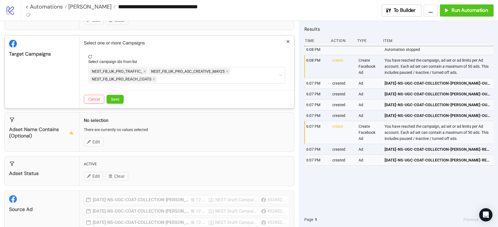
click at [59, 74] on div "Target Campaigns" at bounding box center [42, 71] width 75 height 73
click at [115, 99] on span "Save" at bounding box center [115, 99] width 8 height 4
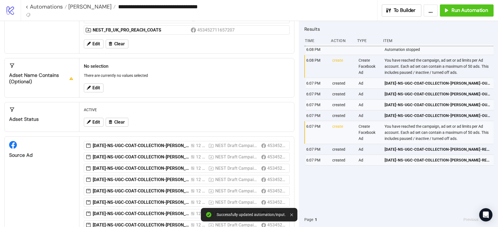
scroll to position [68, 0]
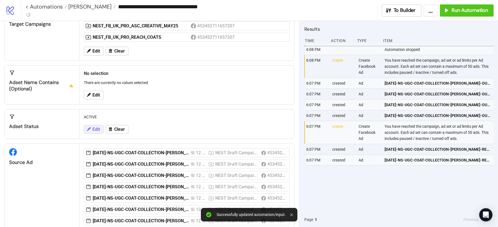
click at [89, 128] on icon at bounding box center [88, 129] width 5 height 5
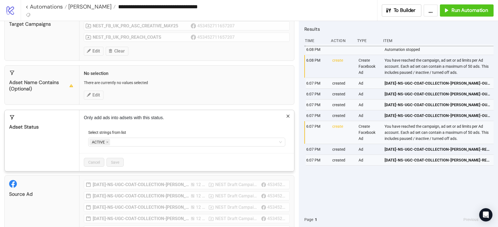
click at [107, 145] on form "Select strings from list ACTIVE" at bounding box center [187, 142] width 206 height 24
click at [108, 141] on icon "close" at bounding box center [107, 142] width 3 height 3
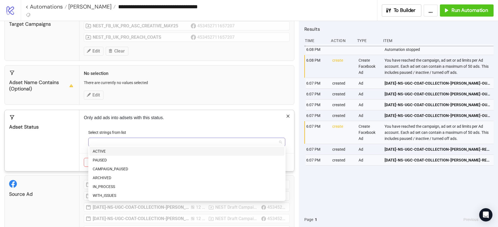
click at [111, 140] on div at bounding box center [183, 142] width 189 height 8
click at [105, 162] on div "PAUSED" at bounding box center [187, 160] width 189 height 6
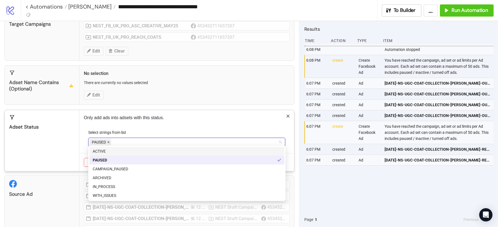
click at [109, 143] on span at bounding box center [108, 142] width 3 height 6
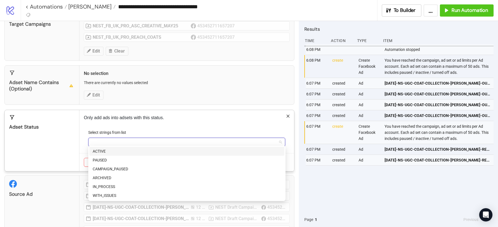
click at [109, 149] on div "ACTIVE" at bounding box center [187, 151] width 189 height 6
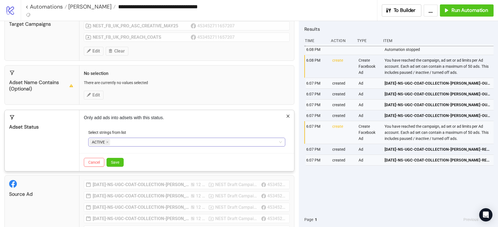
click at [60, 130] on div "Adset Status" at bounding box center [42, 140] width 75 height 61
click at [117, 161] on span "Save" at bounding box center [115, 162] width 8 height 4
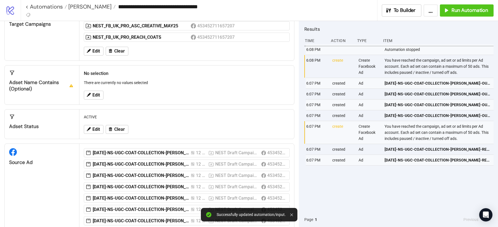
scroll to position [123, 0]
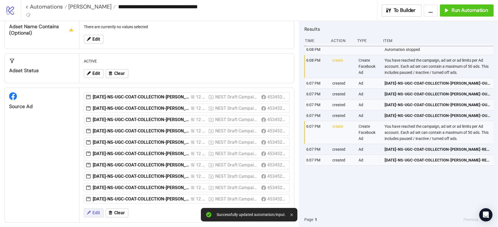
click at [94, 211] on span "Edit" at bounding box center [95, 213] width 7 height 5
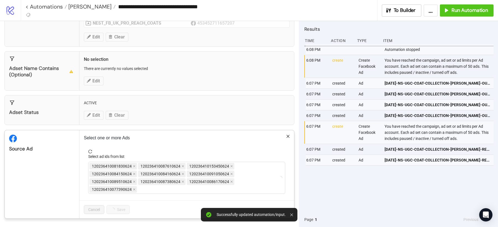
scroll to position [79, 0]
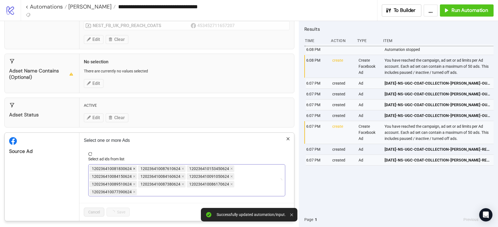
click at [133, 168] on icon "close" at bounding box center [134, 169] width 2 height 2
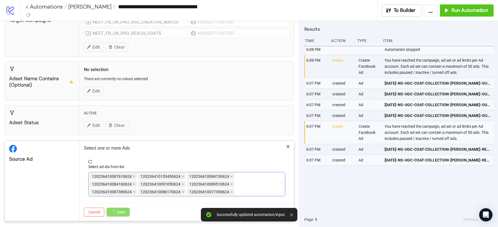
click at [132, 167] on div "Select ad ids from list" at bounding box center [186, 168] width 197 height 8
click at [133, 175] on icon "close" at bounding box center [134, 176] width 3 height 3
click at [131, 173] on span "120236410084150624" at bounding box center [113, 176] width 48 height 7
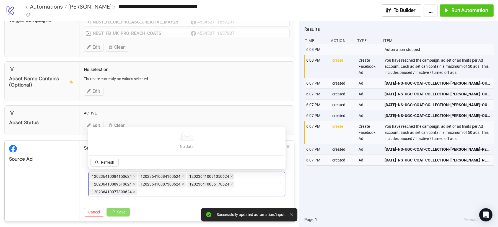
click at [131, 173] on span "120236410084150624" at bounding box center [113, 176] width 48 height 7
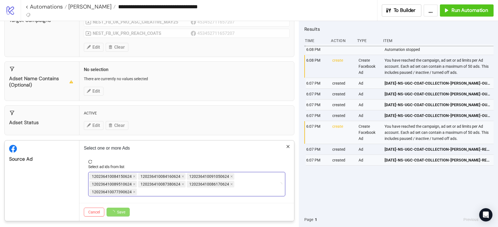
click at [136, 172] on div "120236410084150624 120236410084160624 120236410091050624 120236410089510624 120…" at bounding box center [186, 184] width 197 height 24
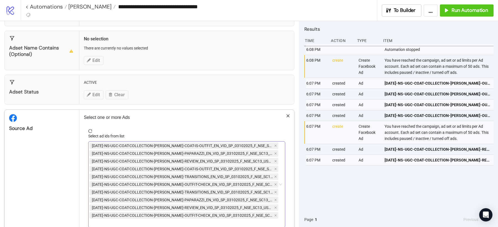
scroll to position [106, 0]
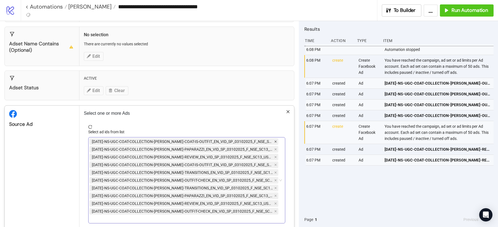
click at [276, 140] on icon "close" at bounding box center [275, 141] width 3 height 3
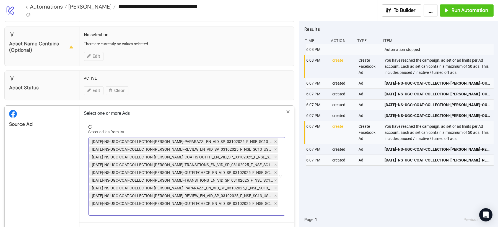
click at [276, 140] on icon "close" at bounding box center [275, 141] width 3 height 3
click at [276, 148] on icon "close" at bounding box center [275, 149] width 3 height 3
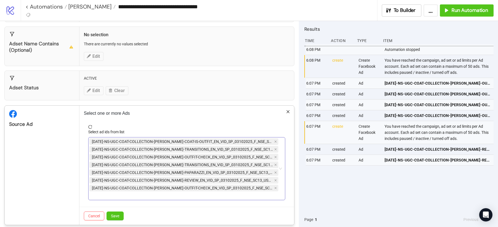
click at [276, 140] on icon "close" at bounding box center [275, 141] width 3 height 3
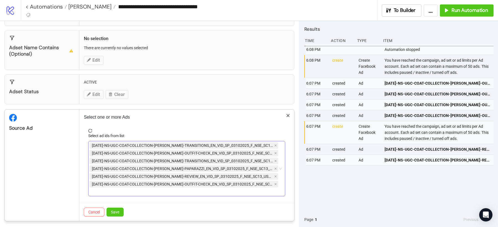
click at [276, 142] on div "AD351-NS-UGC-COAT-COLLECTION-TRACEY-TRANSITIONS_EN_VID_SP_03102025_F_NSE_SC13_U…" at bounding box center [183, 146] width 189 height 8
click at [277, 144] on icon "close" at bounding box center [275, 145] width 3 height 3
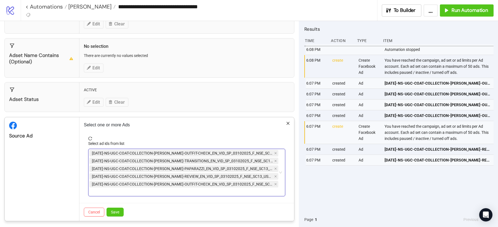
click at [156, 210] on div "Cancel Save" at bounding box center [186, 212] width 215 height 18
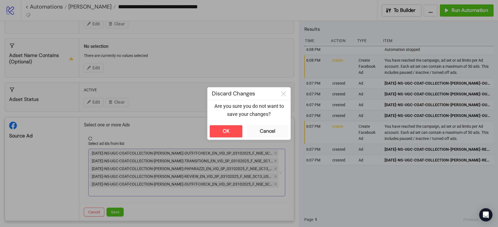
click at [179, 106] on div "**********" at bounding box center [249, 113] width 498 height 227
click at [233, 131] on button "OK" at bounding box center [226, 131] width 33 height 12
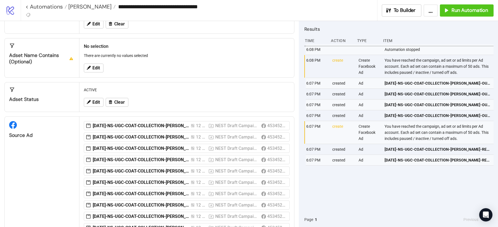
scroll to position [123, 0]
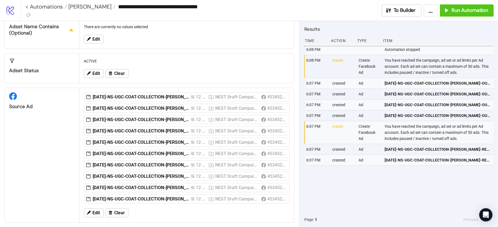
click at [115, 215] on div "Edit Clear" at bounding box center [187, 213] width 210 height 14
click at [118, 209] on button "Clear" at bounding box center [117, 213] width 23 height 9
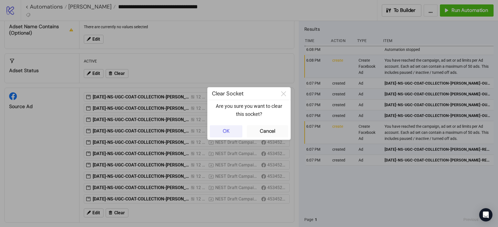
click at [228, 132] on div "OK" at bounding box center [226, 131] width 7 height 6
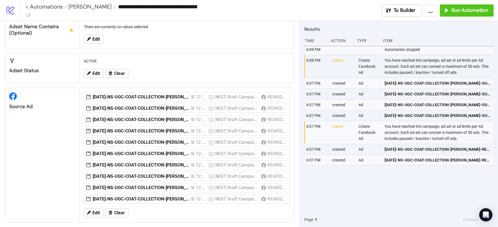
scroll to position [30, 0]
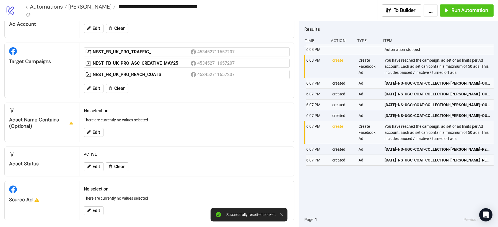
click at [91, 204] on div "Edit" at bounding box center [187, 211] width 210 height 14
click at [95, 206] on button "Edit" at bounding box center [94, 210] width 20 height 9
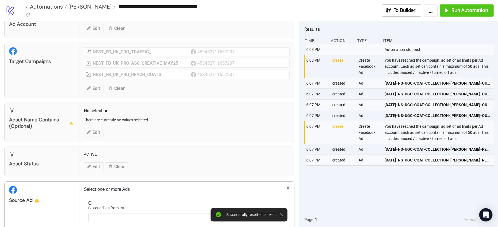
scroll to position [56, 0]
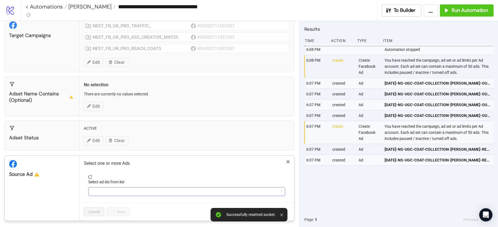
click at [115, 189] on div at bounding box center [183, 192] width 189 height 8
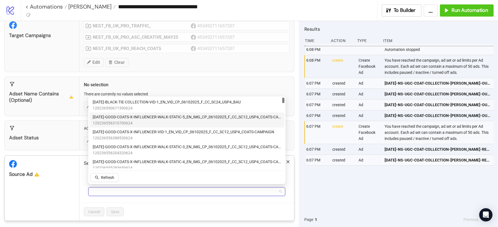
click at [131, 125] on span "120236556310700624" at bounding box center [187, 123] width 189 height 6
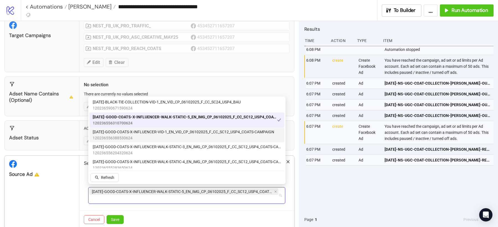
click at [134, 135] on span "120236556388530624" at bounding box center [184, 138] width 182 height 6
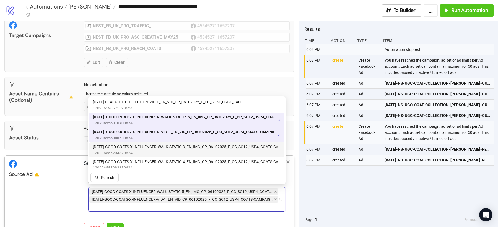
click at [135, 151] on span "120236556204320624" at bounding box center [187, 153] width 189 height 6
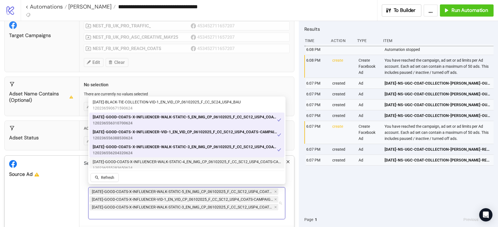
click at [135, 162] on span "AD367-GOOD-COATS-X-INFLUENCER-WALK-STATIC-4_EN_IMG_CP_06102025_F_CC_SC12_USP4_C…" at bounding box center [187, 162] width 189 height 6
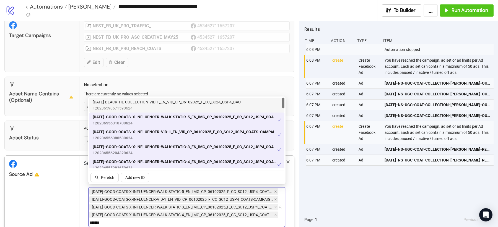
type input "********"
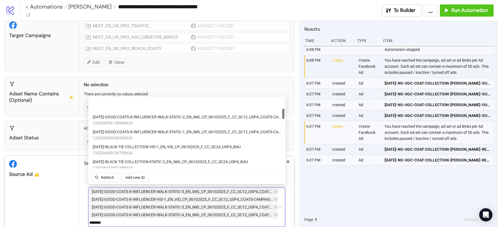
scroll to position [47, 0]
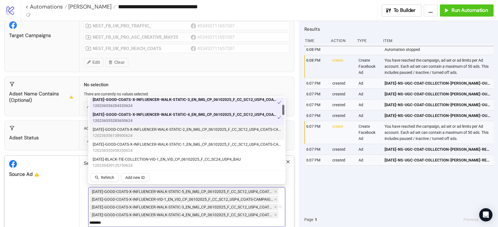
click at [152, 140] on div "AD365-GOOD-COATS-X-INFLUENCER-WALK-STATIC-2_EN_IMG_CP_06102025_F_CC_SC12_USP4_C…" at bounding box center [186, 132] width 195 height 15
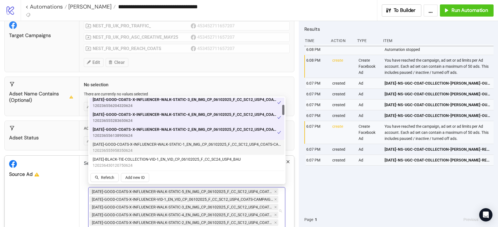
click at [152, 152] on span "120236555958350624" at bounding box center [187, 151] width 189 height 6
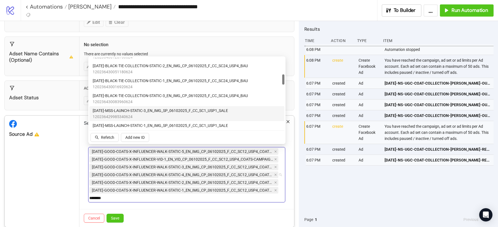
scroll to position [100, 0]
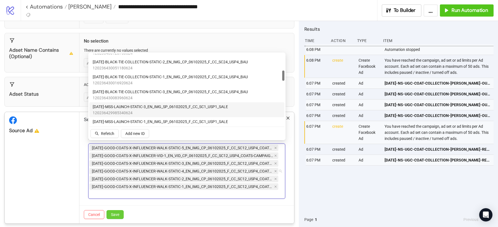
click at [117, 213] on span "Save" at bounding box center [115, 215] width 8 height 4
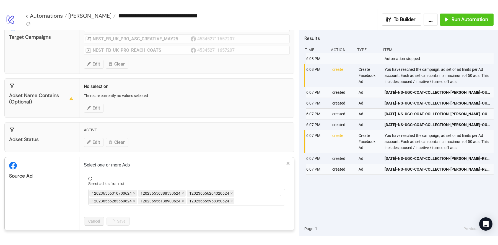
scroll to position [79, 0]
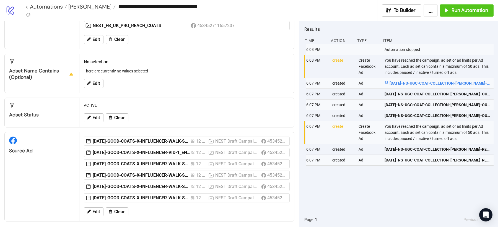
click at [420, 83] on span "AD352-NS-UGC-COAT-COLLECTION-TRACEY-OUTFIT-CHECK_EN_VID_SP_03102025_F_NSE_SC13_…" at bounding box center [438, 83] width 107 height 6
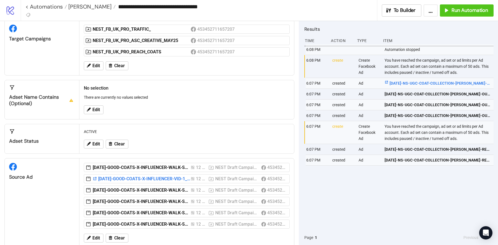
scroll to position [0, 0]
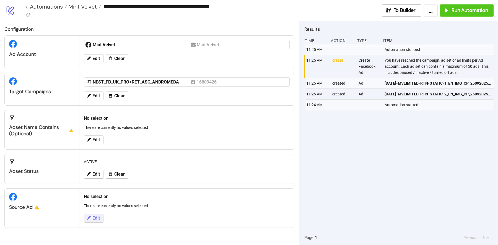
click at [97, 216] on span "Edit" at bounding box center [95, 218] width 7 height 5
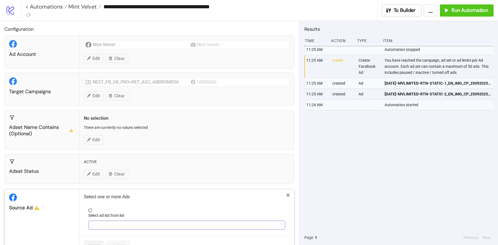
click at [111, 221] on div at bounding box center [183, 225] width 189 height 8
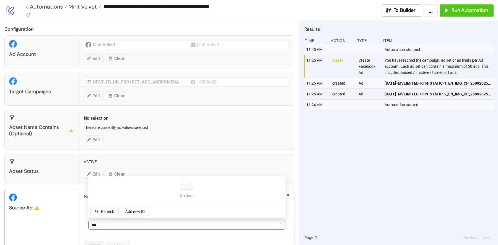
type input "***"
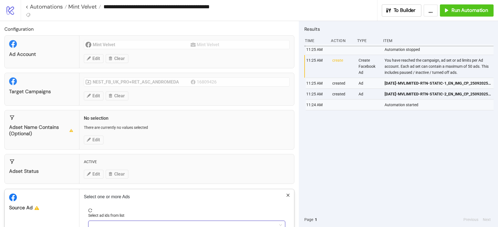
scroll to position [34, 0]
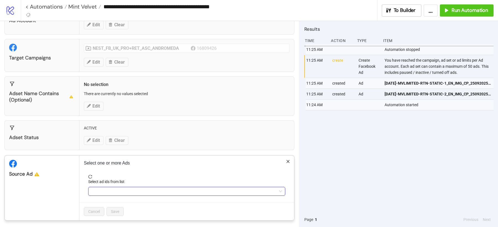
type input "***"
click at [106, 191] on div "***" at bounding box center [183, 192] width 189 height 8
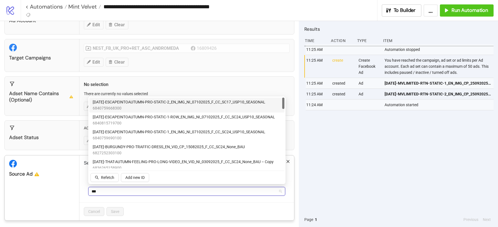
click at [192, 104] on span "[DATE]-ESCAPEINTOAUTUMN-PRO-STATIC-2_EN_IMG_NI_07102025_F_CC_SC17_USP10_SEASONAL" at bounding box center [179, 102] width 173 height 6
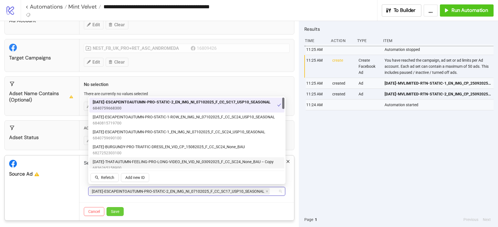
click at [116, 210] on span "Save" at bounding box center [115, 212] width 8 height 4
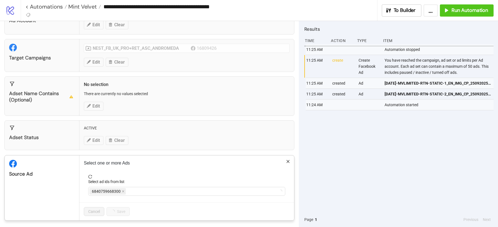
scroll to position [1, 0]
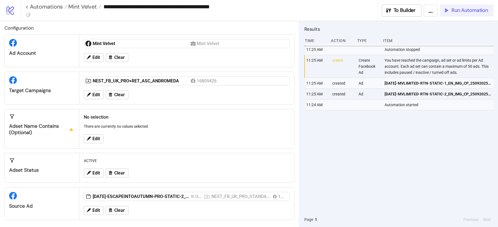
click at [475, 13] on button "Run Automation" at bounding box center [467, 10] width 54 height 12
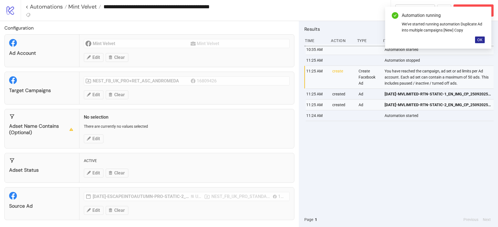
click at [479, 39] on span "OK" at bounding box center [479, 40] width 5 height 4
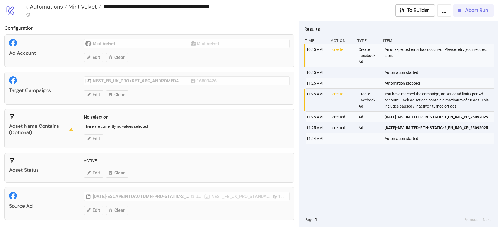
click at [472, 12] on span "Abort Run" at bounding box center [476, 10] width 23 height 6
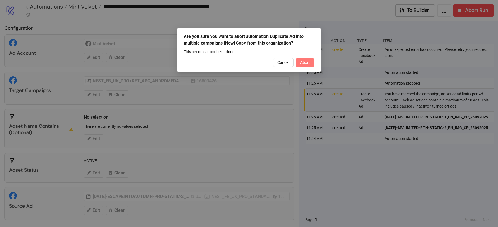
click at [309, 63] on span "Abort" at bounding box center [305, 62] width 10 height 4
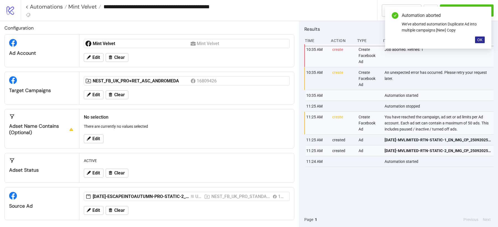
click at [482, 41] on span "OK" at bounding box center [479, 40] width 5 height 4
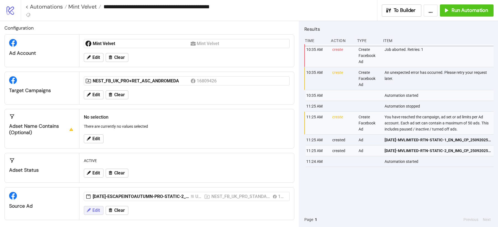
click at [92, 211] on span "Edit" at bounding box center [95, 210] width 7 height 5
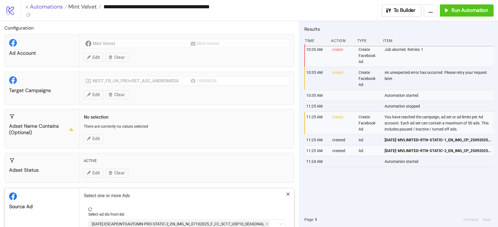
click at [57, 7] on div "**********" at bounding box center [249, 113] width 498 height 227
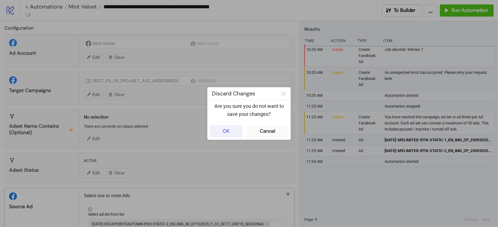
click at [229, 129] on div "OK" at bounding box center [226, 131] width 7 height 6
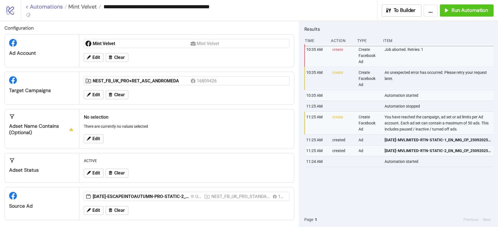
click at [51, 6] on link "< Automations" at bounding box center [46, 7] width 42 height 6
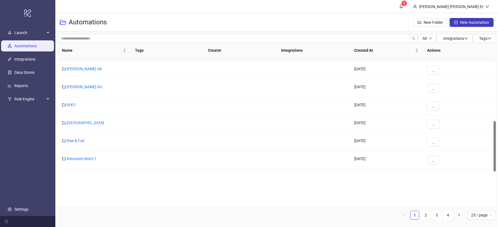
scroll to position [301, 0]
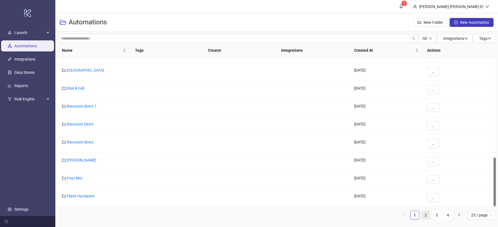
click at [428, 215] on link "2" at bounding box center [426, 215] width 8 height 8
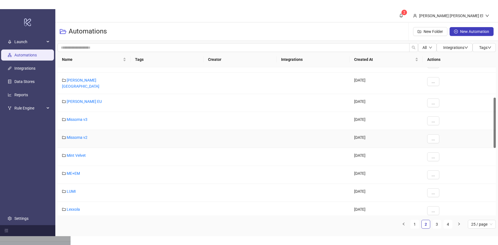
scroll to position [89, 0]
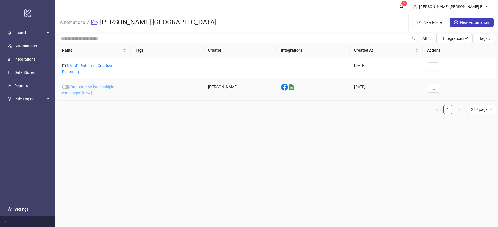
click at [84, 92] on link "Duplicate Ad into multiple campaigns [New]" at bounding box center [88, 90] width 52 height 11
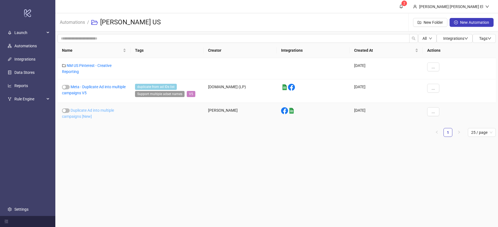
click at [84, 115] on link "Duplicate Ad into multiple campaigns [New]" at bounding box center [88, 113] width 52 height 11
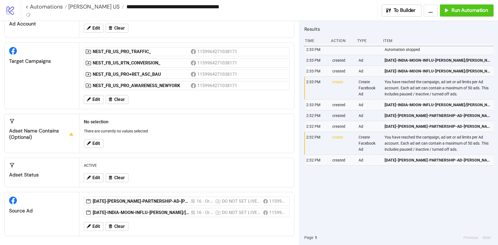
scroll to position [28, 0]
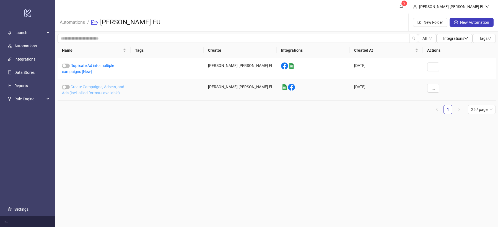
click at [97, 87] on link "Create Campaigns, Adsets, and Ads (incl. all ad formats available)" at bounding box center [93, 90] width 62 height 11
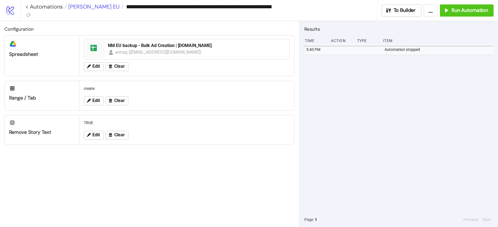
click at [89, 8] on span "[PERSON_NAME] EU" at bounding box center [93, 6] width 53 height 7
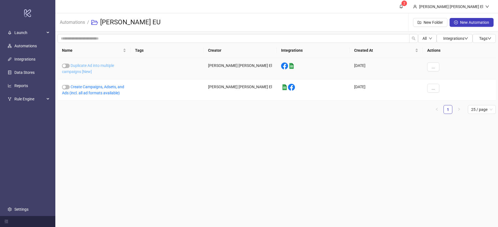
click at [87, 64] on link "Duplicate Ad into multiple campaigns [New]" at bounding box center [88, 68] width 52 height 11
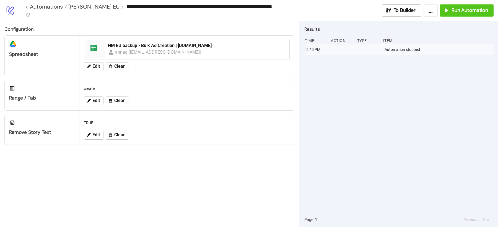
type input "**********"
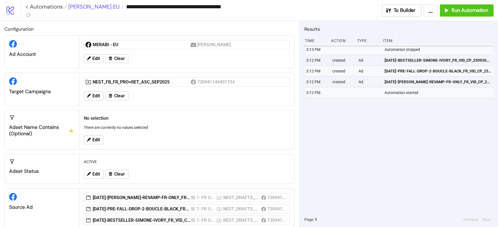
click at [88, 6] on span "[PERSON_NAME] EU" at bounding box center [93, 6] width 53 height 7
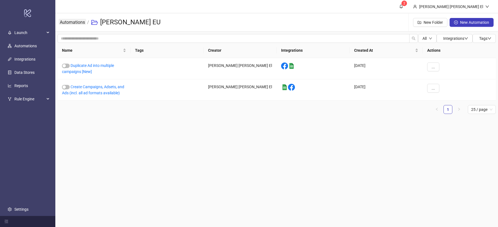
click at [78, 21] on link "Automations" at bounding box center [72, 22] width 27 height 6
click at [90, 69] on link "Duplicate Ad into multiple campaigns [New]" at bounding box center [88, 68] width 52 height 11
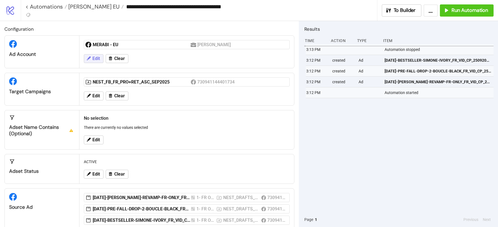
click at [99, 56] on span "Edit" at bounding box center [95, 58] width 7 height 5
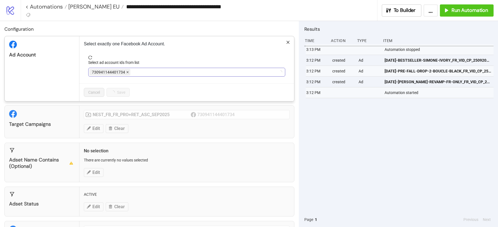
click at [126, 73] on icon "close" at bounding box center [127, 72] width 3 height 3
click at [126, 73] on div "MERABI - EU" at bounding box center [183, 72] width 189 height 8
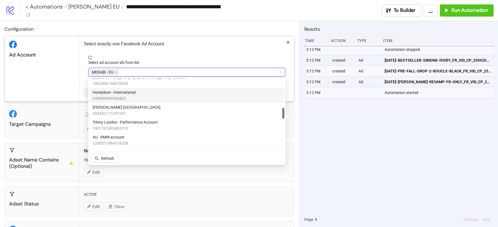
scroll to position [190, 0]
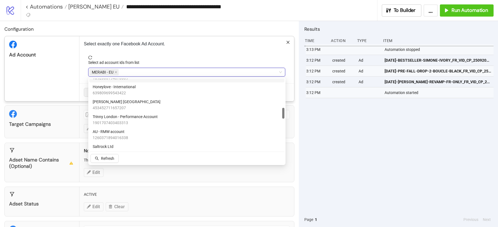
click at [179, 52] on div "Select exactly one Facebook Ad Account. Select ad account ids from list MERABI …" at bounding box center [186, 68] width 215 height 65
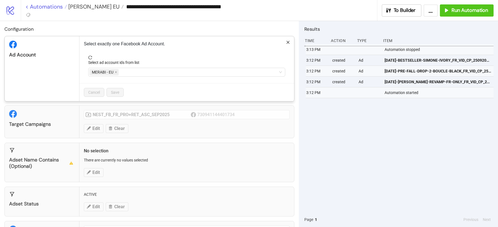
click at [50, 10] on div "**********" at bounding box center [249, 113] width 498 height 227
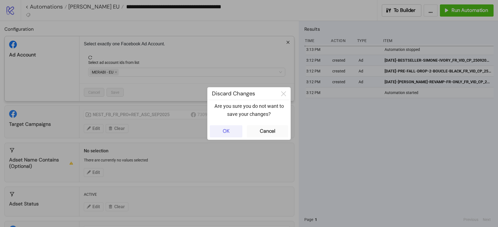
click at [232, 133] on button "OK" at bounding box center [226, 131] width 33 height 12
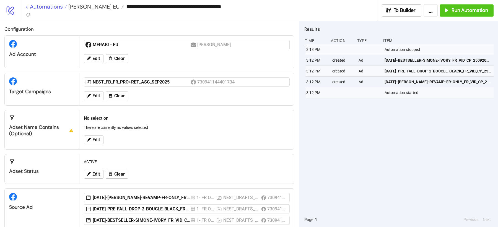
click at [52, 7] on link "< Automations" at bounding box center [46, 7] width 42 height 6
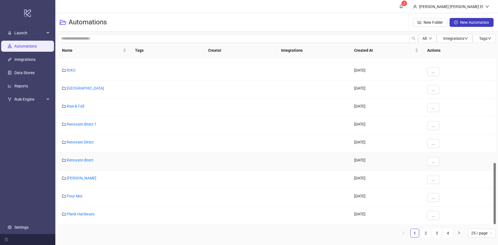
scroll to position [283, 0]
click at [427, 227] on link "2" at bounding box center [426, 233] width 8 height 8
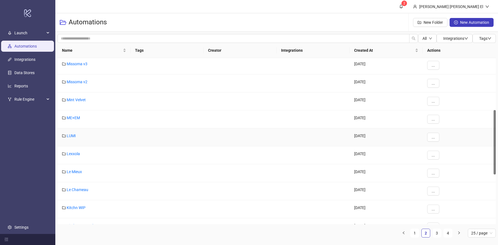
scroll to position [116, 0]
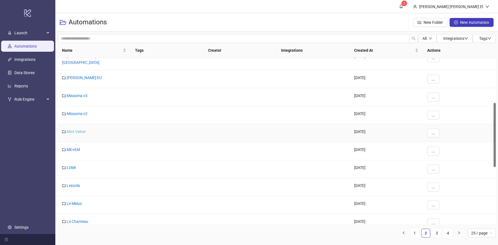
click at [73, 130] on link "Mint Velvet" at bounding box center [76, 132] width 19 height 4
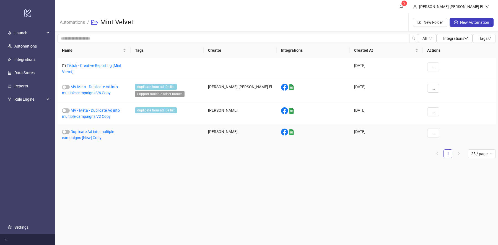
click at [92, 134] on div "Duplicate Ad into multiple campaigns [New] Copy" at bounding box center [94, 134] width 73 height 21
click at [89, 130] on link "Duplicate Ad into multiple campaigns [New] Copy" at bounding box center [88, 135] width 52 height 11
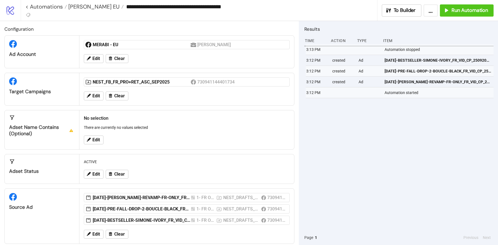
type input "**********"
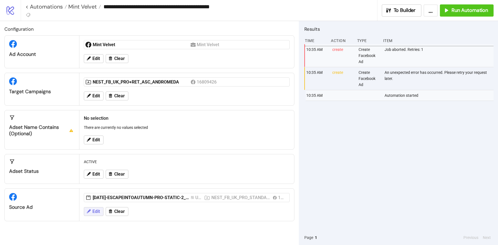
click at [90, 210] on icon at bounding box center [88, 211] width 5 height 5
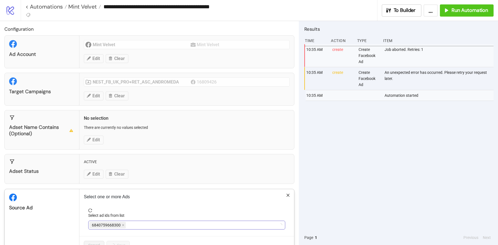
click at [121, 223] on span "6840759668300" at bounding box center [107, 225] width 37 height 7
click at [127, 223] on input "Select ad ids from list" at bounding box center [127, 225] width 1 height 7
click at [122, 224] on icon "close" at bounding box center [123, 225] width 3 height 3
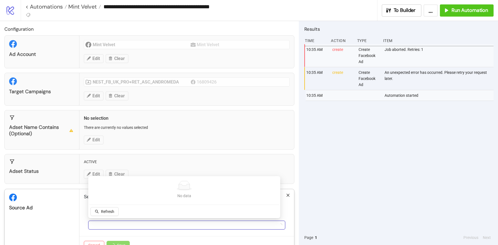
click at [122, 223] on div at bounding box center [183, 225] width 189 height 8
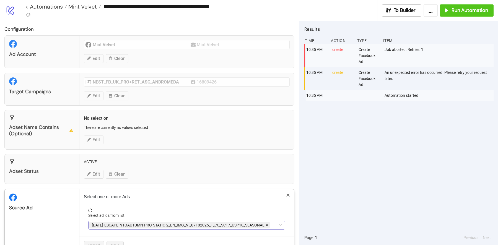
click at [266, 224] on icon "close" at bounding box center [267, 225] width 3 height 3
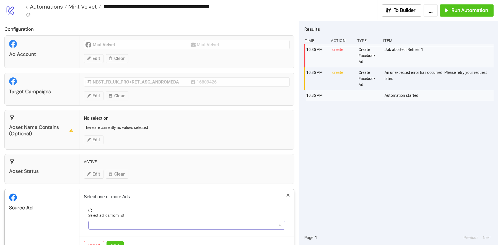
click at [209, 224] on div at bounding box center [183, 225] width 189 height 8
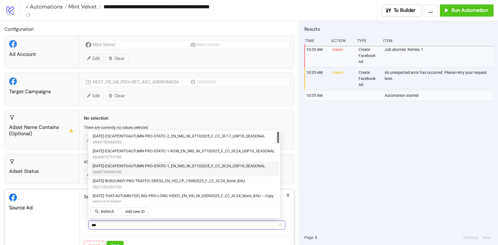
click at [180, 173] on span "6840759690100" at bounding box center [179, 172] width 173 height 6
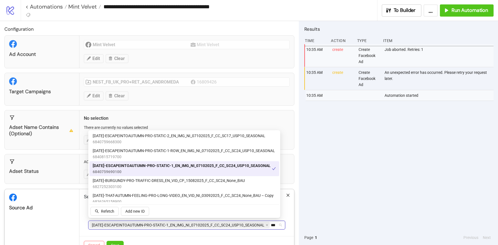
type input "***"
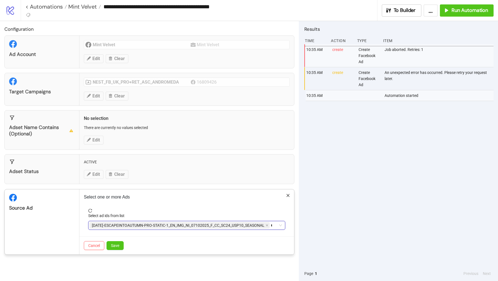
click at [276, 227] on div "[DATE]-ESCAPEINTOAUTUMN-PRO-STATIC-1_EN_IMG_NI_07102025_F_CC_SC24_USP10_SEASONA…" at bounding box center [183, 225] width 189 height 8
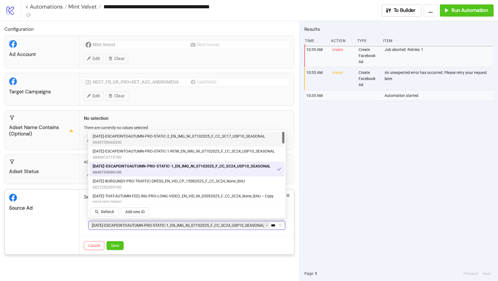
click at [164, 137] on span "[DATE]-ESCAPEINTOAUTUMN-PRO-STATIC-2_EN_IMG_NI_07102025_F_CC_SC17_USP10_SEASONAL" at bounding box center [179, 136] width 173 height 6
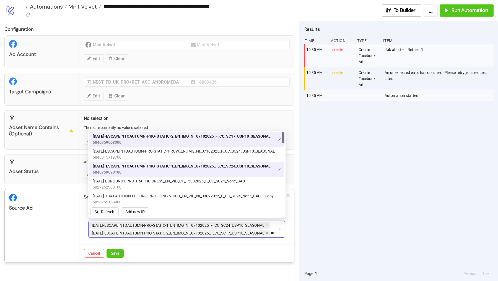
type input "*"
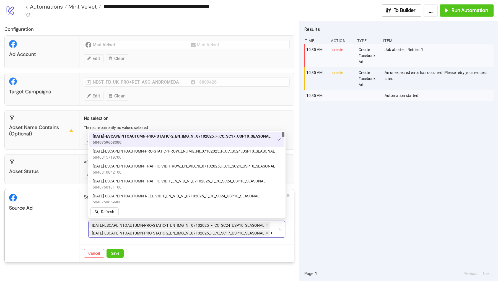
type input "***"
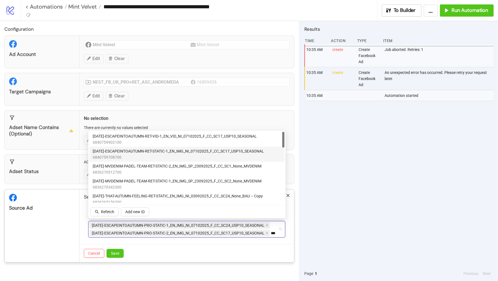
click at [175, 152] on span "[DATE]-ESCAPEINTOAUTUMN-RET-STATIC-1_EN_IMG_NI_07102025_F_CC_SC17_USP10_SEASONAL" at bounding box center [178, 151] width 171 height 6
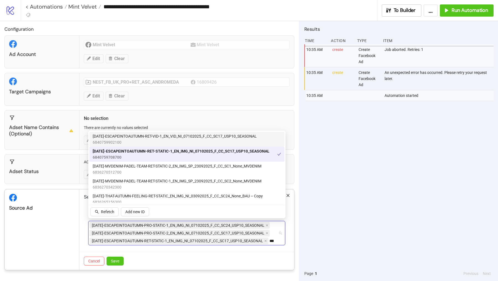
click at [176, 141] on span "6840759902100" at bounding box center [175, 142] width 164 height 6
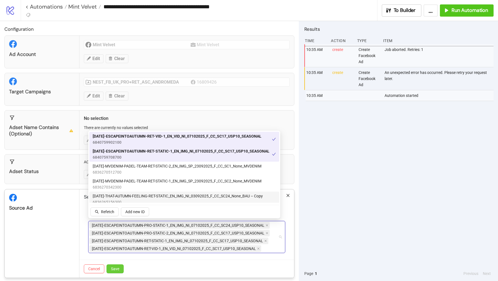
click at [117, 227] on span "Save" at bounding box center [115, 269] width 8 height 4
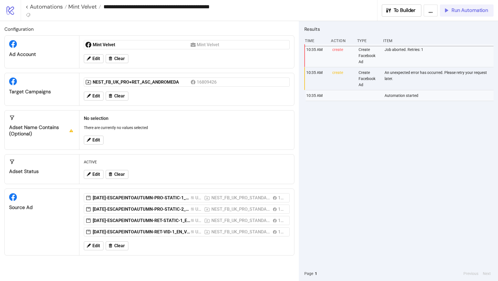
click at [467, 12] on span "Run Automation" at bounding box center [470, 10] width 37 height 6
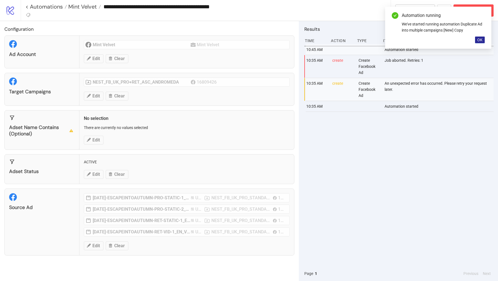
click at [482, 41] on span "OK" at bounding box center [479, 40] width 5 height 4
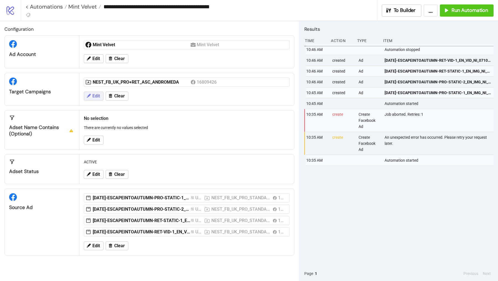
click at [94, 96] on span "Edit" at bounding box center [95, 96] width 7 height 5
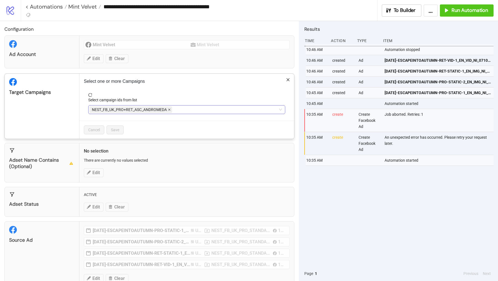
click at [169, 109] on icon "close" at bounding box center [169, 110] width 2 height 2
click at [169, 109] on div "NEST_FB_UK_PRO+RET_ASC_ANDROMEDA" at bounding box center [183, 110] width 189 height 8
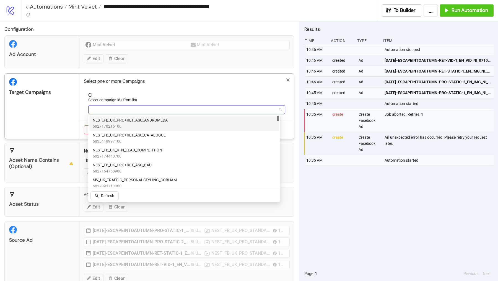
click at [169, 109] on div at bounding box center [183, 110] width 189 height 8
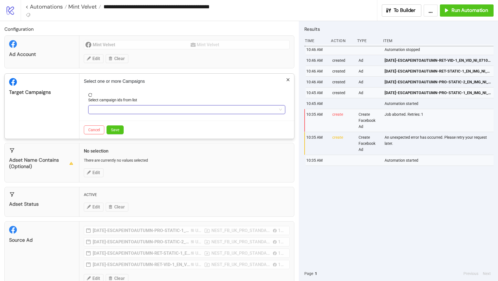
click at [169, 109] on div at bounding box center [183, 110] width 189 height 8
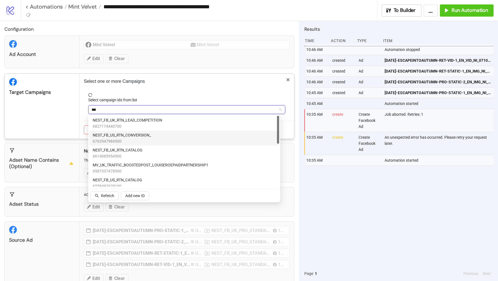
type input "***"
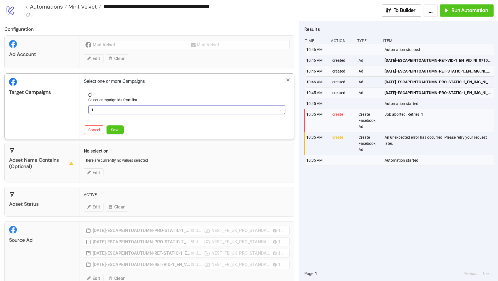
click at [114, 110] on div "***" at bounding box center [183, 110] width 189 height 8
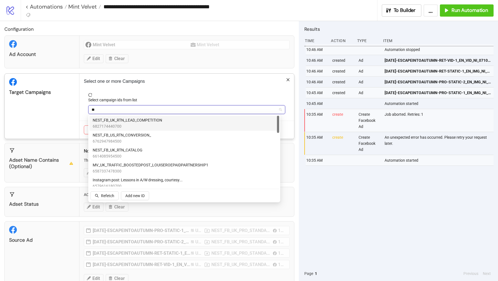
type input "*"
paste input "**********"
type input "**********"
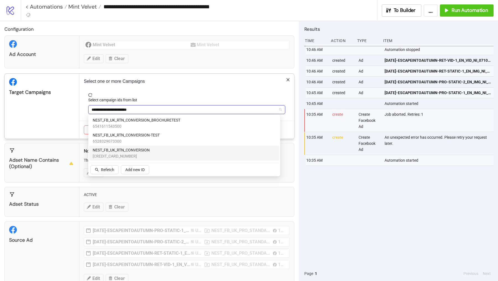
click at [148, 147] on div "NEST_FB_UK_RTN_CONVERSION [CREDIT_CARD_NUMBER]" at bounding box center [184, 153] width 190 height 15
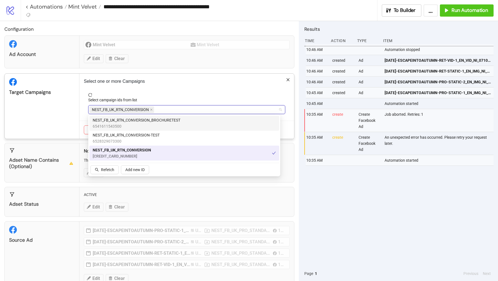
click at [58, 113] on div "Target Campaigns" at bounding box center [42, 106] width 75 height 65
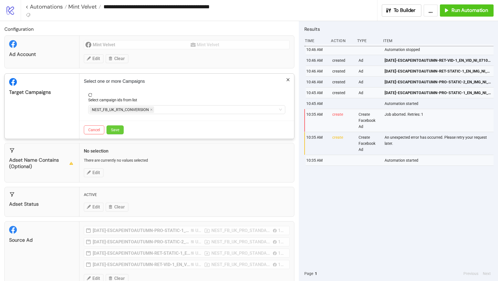
click at [117, 129] on span "Save" at bounding box center [115, 130] width 8 height 4
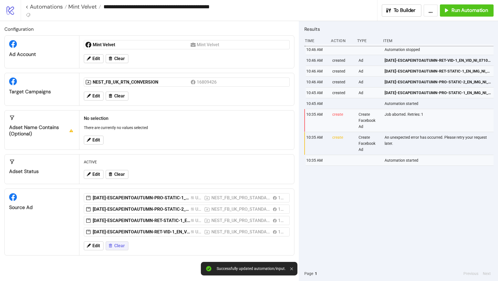
click at [118, 227] on span "Clear" at bounding box center [119, 245] width 11 height 5
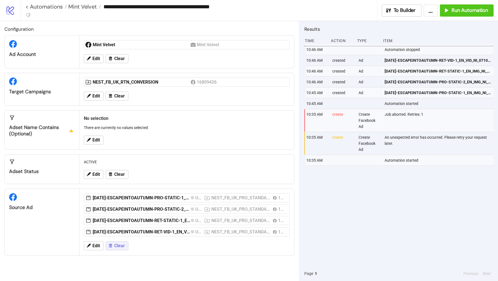
click at [121, 227] on span "Clear" at bounding box center [119, 245] width 11 height 5
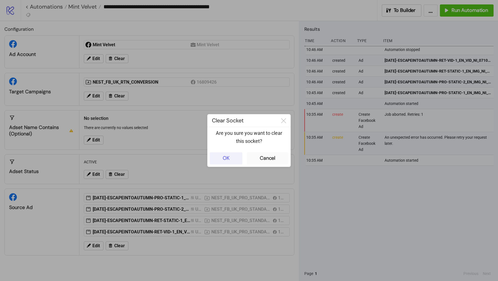
click at [232, 156] on button "OK" at bounding box center [226, 158] width 33 height 12
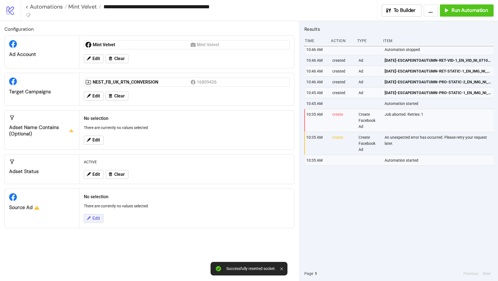
click at [95, 214] on button "Edit" at bounding box center [94, 218] width 20 height 9
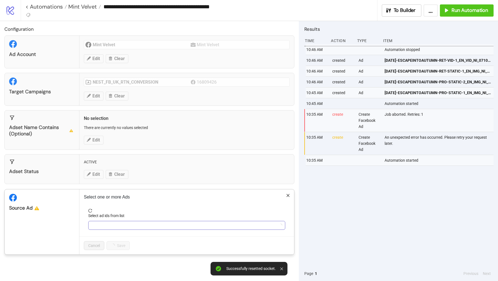
click at [115, 223] on div at bounding box center [183, 225] width 189 height 8
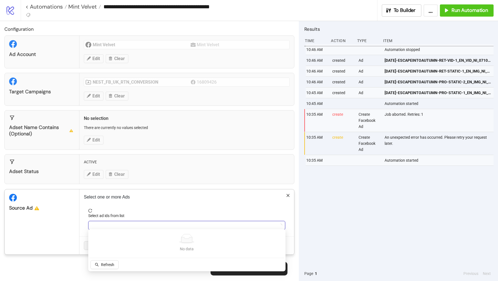
click at [115, 223] on div at bounding box center [183, 225] width 189 height 8
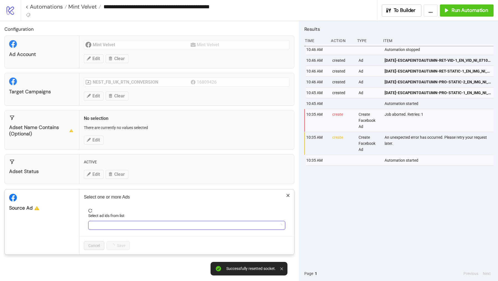
click at [115, 223] on div at bounding box center [183, 225] width 189 height 8
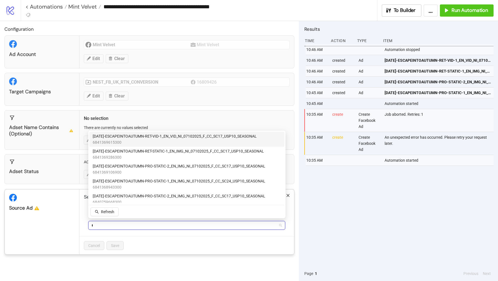
type input "***"
click at [143, 135] on span "[DATE]-ESCAPEINTOAUTUMN-RTN-VID-1_EN_VID_NI_07102025_F_CC_SC17_USP10_SEASONAL" at bounding box center [175, 136] width 165 height 6
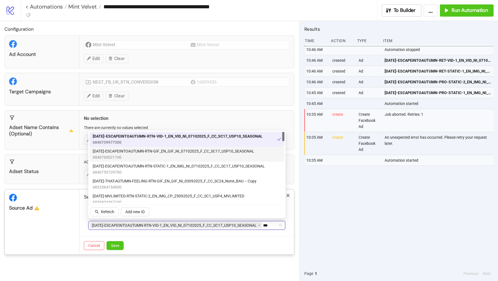
click at [147, 152] on span "[DATE]-ESCAPEINTOAUTUMN-RTN-GIF_EN_GIF_NI_07102025_F_CC_SC17_USP10_SEASONAL" at bounding box center [174, 151] width 162 height 6
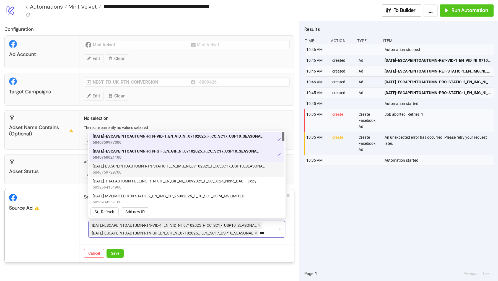
click at [147, 172] on span "6840759729700" at bounding box center [179, 172] width 172 height 6
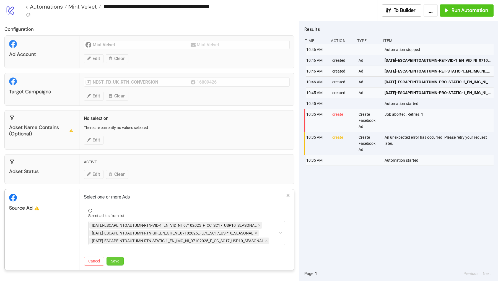
click at [116, 227] on button "Save" at bounding box center [115, 261] width 17 height 9
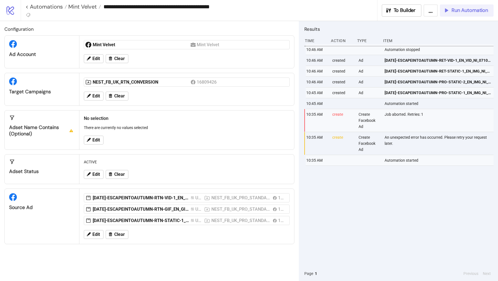
click at [455, 14] on button "Run Automation" at bounding box center [467, 10] width 54 height 12
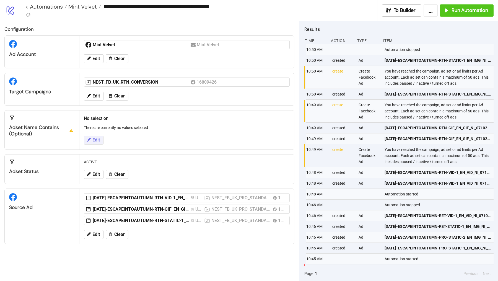
click at [88, 140] on icon at bounding box center [88, 139] width 5 height 5
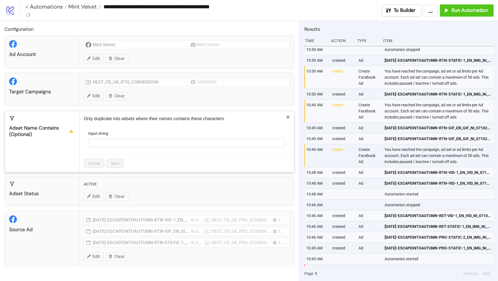
click at [104, 146] on form "Input string" at bounding box center [187, 142] width 206 height 24
click at [105, 142] on input "Input string" at bounding box center [186, 143] width 197 height 9
paste input "**********"
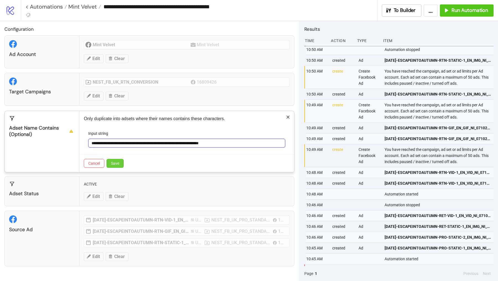
type input "**********"
click at [120, 161] on button "Save" at bounding box center [115, 163] width 17 height 9
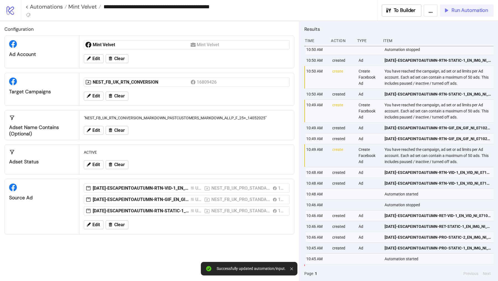
click at [459, 13] on span "Run Automation" at bounding box center [470, 10] width 37 height 6
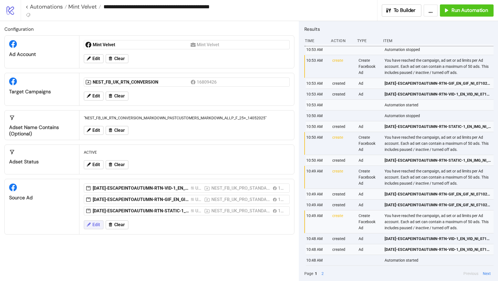
click at [87, 222] on icon at bounding box center [88, 224] width 5 height 5
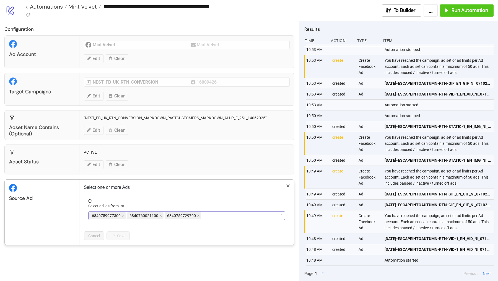
click at [120, 213] on span "6840759977300" at bounding box center [106, 216] width 29 height 6
click at [122, 214] on icon "close" at bounding box center [123, 215] width 3 height 3
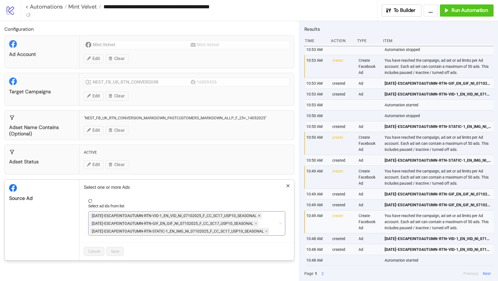
click at [260, 214] on icon "close" at bounding box center [259, 215] width 3 height 3
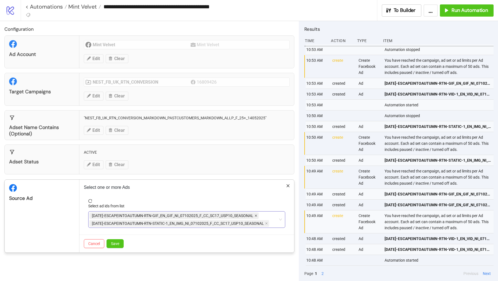
click at [256, 214] on icon "close" at bounding box center [256, 215] width 3 height 3
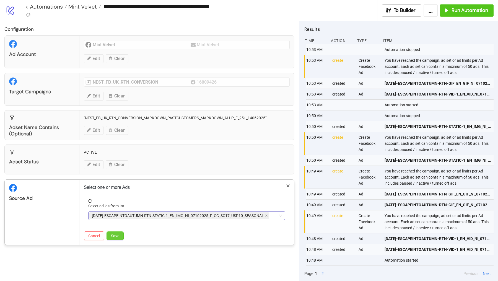
click at [120, 227] on button "Save" at bounding box center [115, 235] width 17 height 9
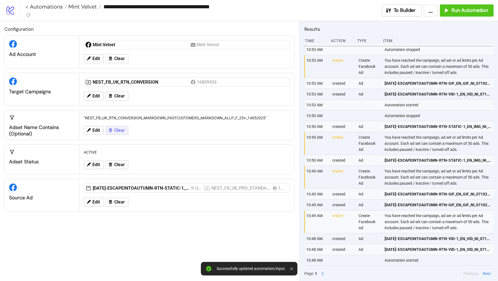
click at [114, 131] on span "Clear" at bounding box center [119, 130] width 11 height 5
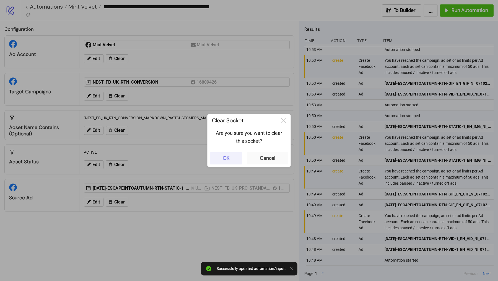
click at [225, 161] on div "OK" at bounding box center [226, 158] width 7 height 6
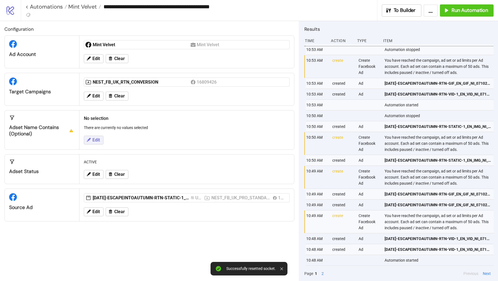
click at [96, 138] on span "Edit" at bounding box center [95, 140] width 7 height 5
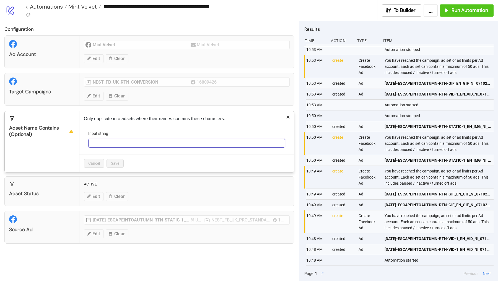
click at [96, 140] on input "Input string" at bounding box center [186, 143] width 197 height 9
paste input "**********"
type input "**********"
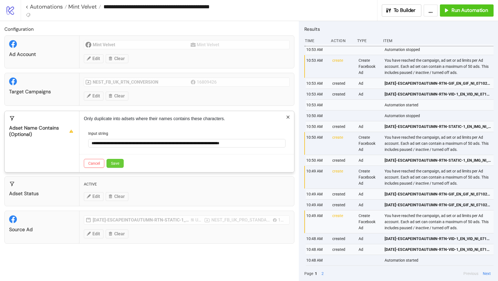
click at [118, 162] on span "Save" at bounding box center [115, 163] width 8 height 4
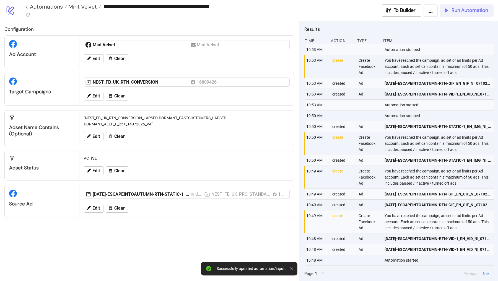
click at [469, 13] on span "Run Automation" at bounding box center [470, 10] width 37 height 6
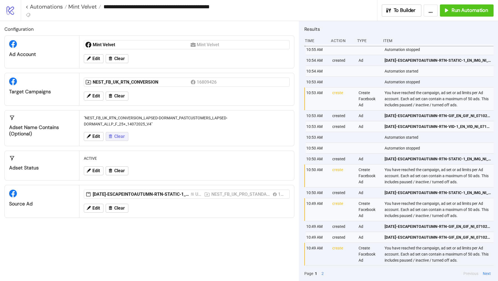
click at [111, 136] on icon at bounding box center [110, 136] width 5 height 5
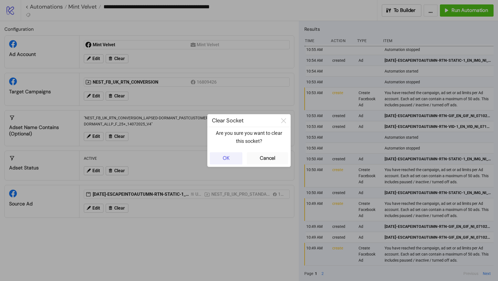
click at [226, 158] on div "OK" at bounding box center [226, 158] width 7 height 6
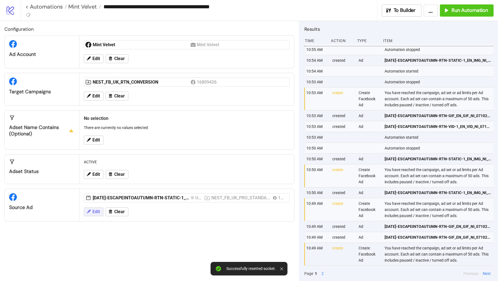
click at [94, 207] on button "Edit" at bounding box center [94, 211] width 20 height 9
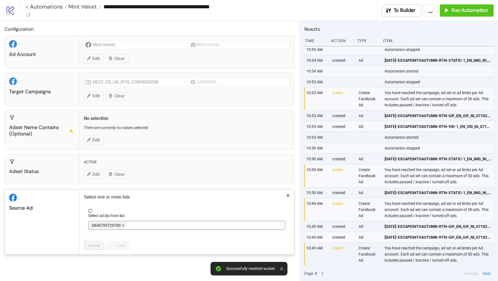
click at [122, 226] on span at bounding box center [123, 225] width 3 height 6
click at [121, 224] on div at bounding box center [183, 225] width 189 height 8
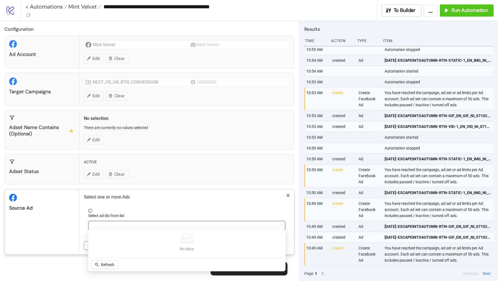
click at [121, 224] on div at bounding box center [183, 225] width 189 height 8
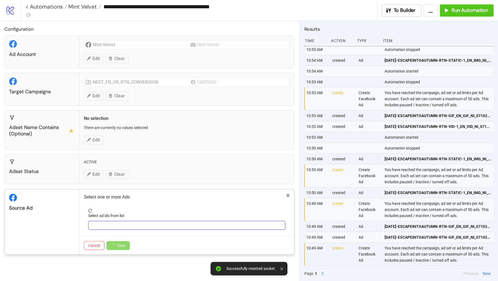
click at [121, 224] on div at bounding box center [183, 225] width 189 height 8
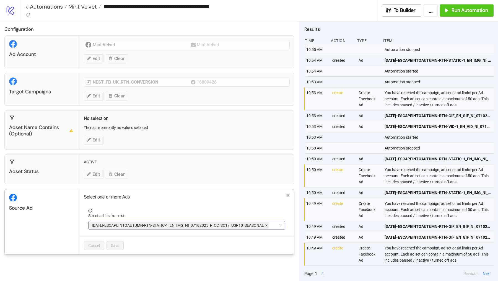
click at [266, 226] on span at bounding box center [266, 225] width 3 height 6
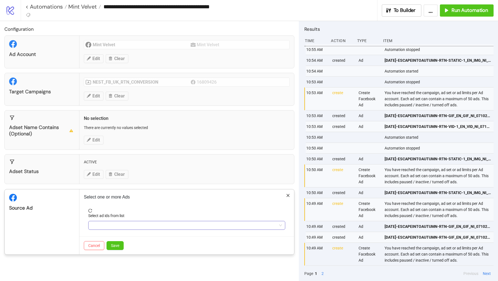
click at [266, 227] on div at bounding box center [183, 225] width 189 height 8
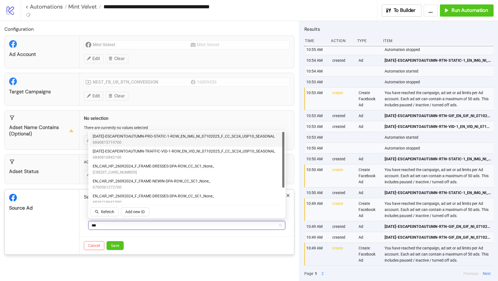
click at [174, 138] on span "[DATE]-ESCAPEINTOAUTUMN-PRO-STATIC-1-ROW_EN_IMG_NI_07102025_F_CC_SC24_USP10_SEA…" at bounding box center [184, 136] width 182 height 6
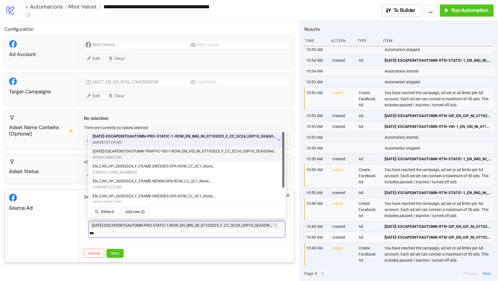
click at [170, 151] on span "[DATE]-ESCAPEINTOAUTUMN-TRAFFIC-VID-1-ROW_EN_VID_NI_07102025_F_CC_SC24_USP10_SE…" at bounding box center [184, 151] width 183 height 6
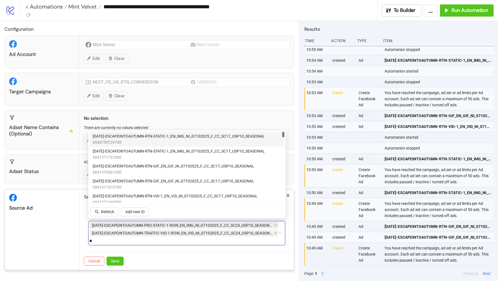
type input "***"
click at [195, 142] on span "6840759729700" at bounding box center [179, 142] width 172 height 6
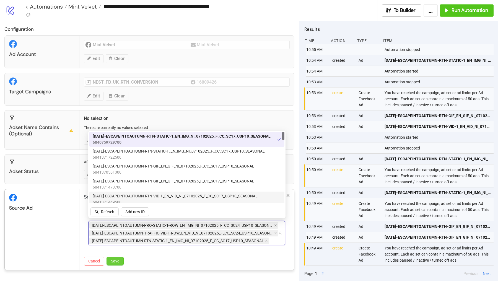
click at [121, 227] on button "Save" at bounding box center [115, 261] width 17 height 9
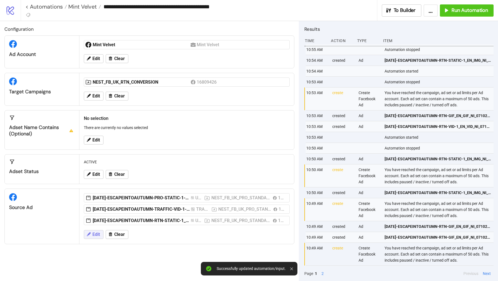
click at [95, 227] on span "Edit" at bounding box center [95, 234] width 7 height 5
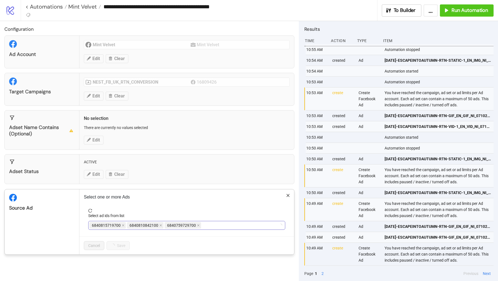
click at [211, 226] on div "6840815719700 6840810842100 6840759729700" at bounding box center [183, 225] width 189 height 8
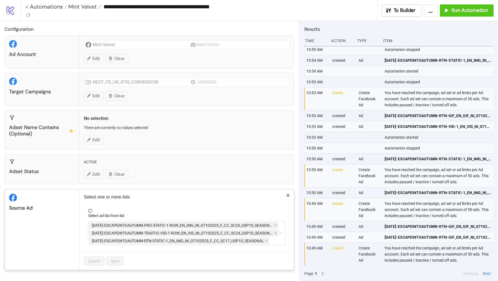
click at [160, 152] on div "**********" at bounding box center [249, 140] width 498 height 281
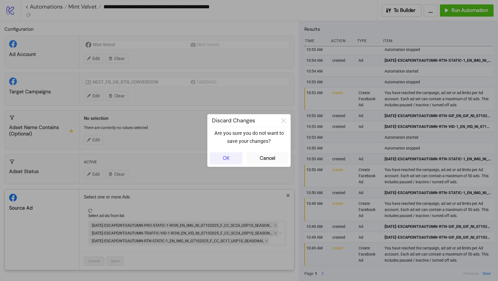
click at [226, 161] on div "OK" at bounding box center [226, 158] width 7 height 6
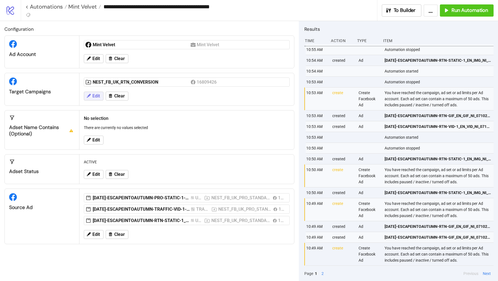
click at [99, 96] on span "Edit" at bounding box center [95, 96] width 7 height 5
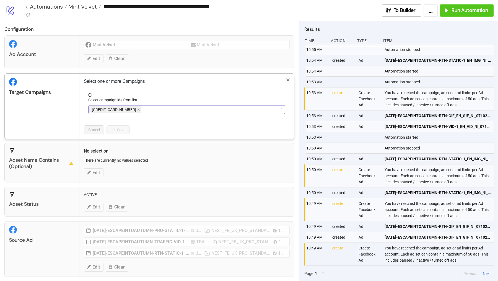
click at [121, 112] on div "[CREDIT_CARD_NUMBER]" at bounding box center [115, 110] width 53 height 8
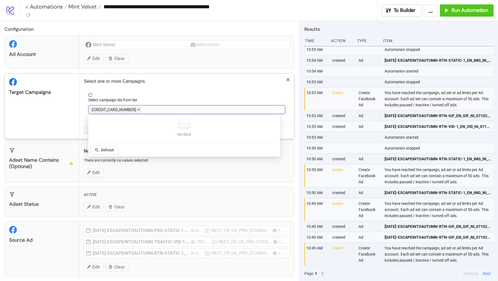
click at [137, 108] on icon "close" at bounding box center [138, 109] width 3 height 3
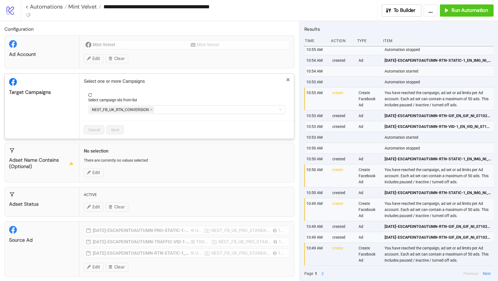
click at [121, 108] on span "NEST_FB_UK_RTN_CONVERSION" at bounding box center [120, 110] width 57 height 6
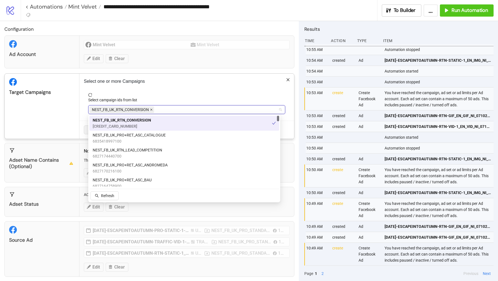
click at [151, 107] on span at bounding box center [151, 110] width 3 height 6
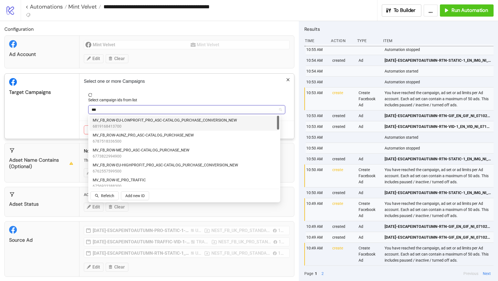
type input "***"
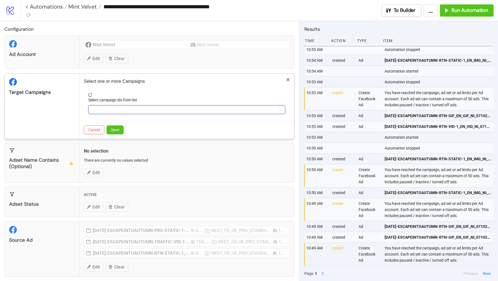
type input "***"
click at [110, 108] on div "***" at bounding box center [183, 110] width 189 height 8
type input "***"
click at [103, 110] on div "*** row" at bounding box center [183, 110] width 189 height 8
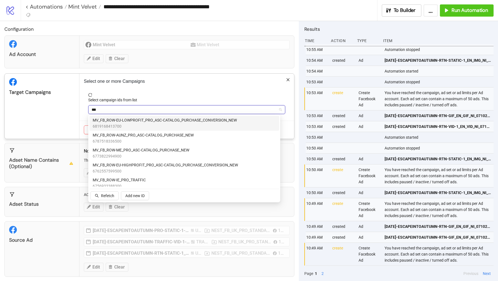
click at [162, 127] on span "6819168413700" at bounding box center [165, 126] width 144 height 6
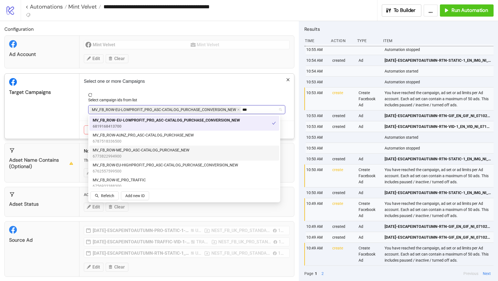
click at [151, 151] on span "MV_FB_ROW-ME_PRO_ASC-CATALOG_PURCHASE_NEW" at bounding box center [141, 150] width 97 height 6
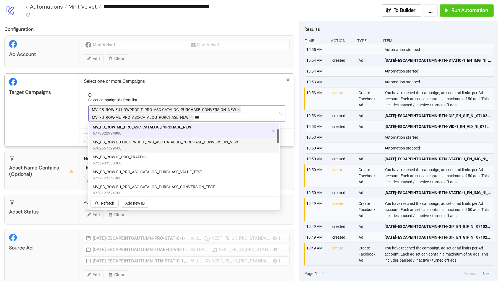
scroll to position [30, 0]
click at [149, 146] on span "6762557599500" at bounding box center [165, 148] width 145 height 6
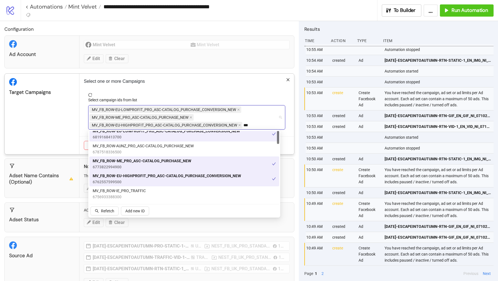
scroll to position [0, 0]
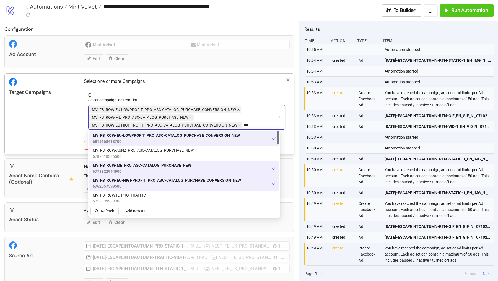
click at [238, 110] on icon "close" at bounding box center [238, 109] width 3 height 3
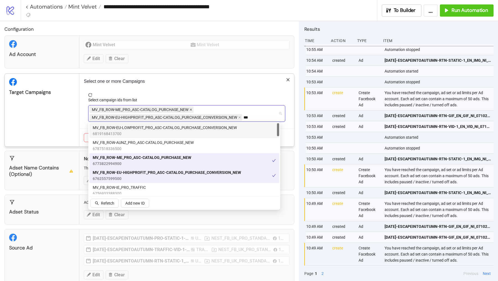
click at [190, 108] on icon "close" at bounding box center [191, 109] width 3 height 3
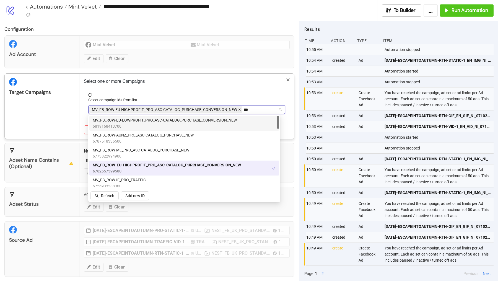
click at [240, 109] on icon "close" at bounding box center [239, 109] width 3 height 3
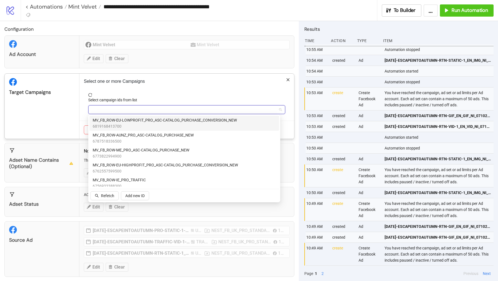
click at [240, 109] on div "row" at bounding box center [183, 110] width 189 height 8
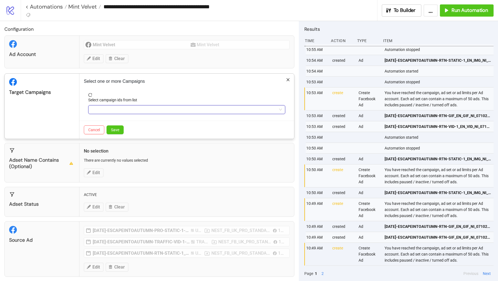
click at [141, 111] on div at bounding box center [183, 110] width 189 height 8
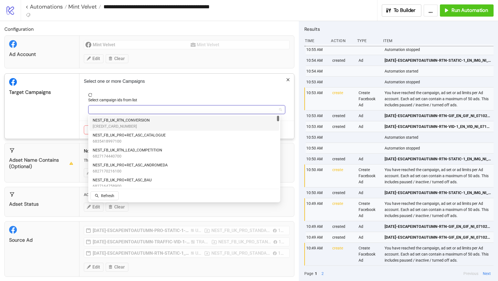
paste input "**********"
type input "**********"
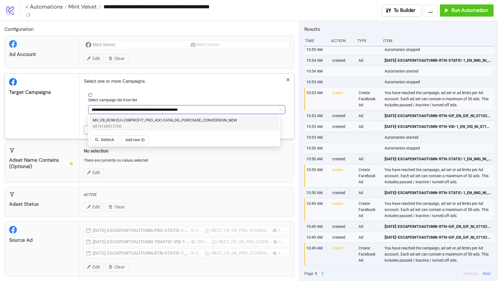
click at [141, 122] on span "MV_FB_ROW-EU-LOWPROFIT_PRO_ASC-CATALOG_PURCHASE_CONVERSION_NEW" at bounding box center [165, 120] width 144 height 6
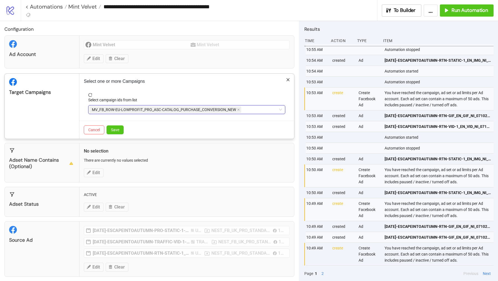
click at [246, 111] on div "MV_FB_ROW-EU-LOWPROFIT_PRO_ASC-CATALOG_PURCHASE_CONVERSION_NEW" at bounding box center [183, 110] width 189 height 8
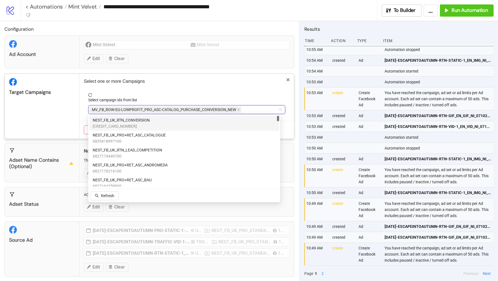
paste input "**********"
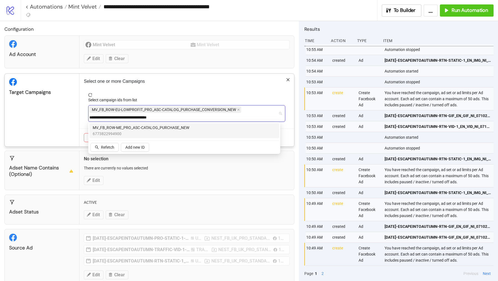
click at [171, 128] on span "MV_FB_ROW-ME_PRO_ASC-CATALOG_PURCHASE_NEW" at bounding box center [141, 128] width 97 height 6
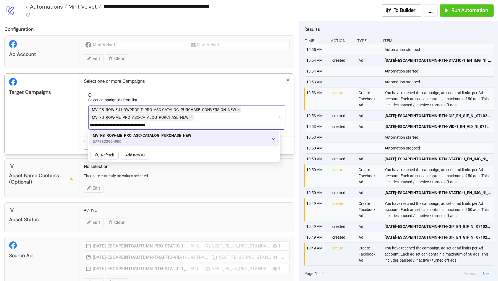
type input "**********"
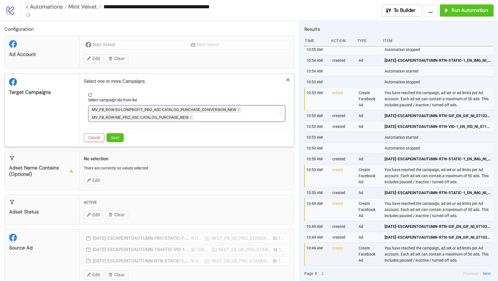
click at [207, 117] on div "MV_FB_ROW-EU-LOWPROFIT_PRO_ASC-CATALOG_PURCHASE_CONVERSION_NEW MV_FB_ROW-ME_PRO…" at bounding box center [183, 114] width 189 height 16
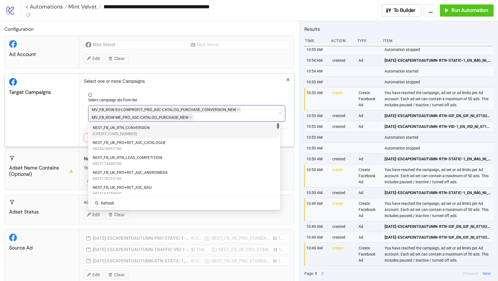
paste input "**********"
type input "**********"
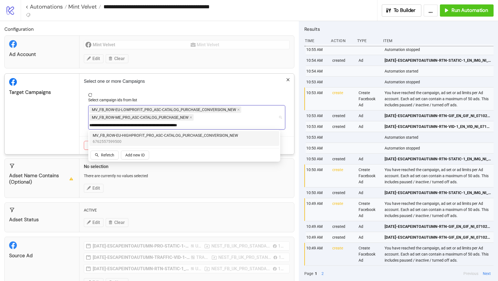
click at [195, 134] on span "MV_FB_ROW-EU-HIGHPROFIT_PRO_ASC-CATALOG_PURCHASE_CONVERSION_NEW" at bounding box center [165, 135] width 145 height 6
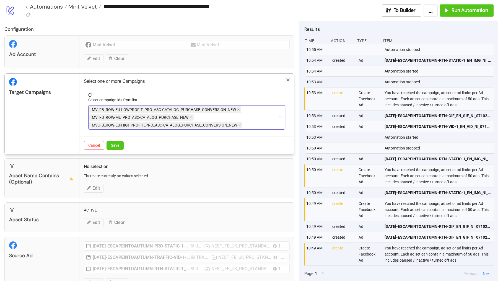
paste input "**********"
type input "**********"
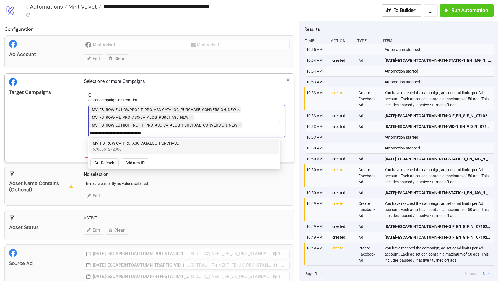
click at [196, 144] on div "MV_FB_ROW-CA_PRO_ASC-CATALOG_PURCHASE 6700561272300" at bounding box center [184, 146] width 183 height 12
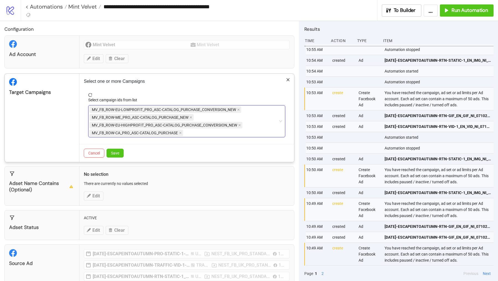
click at [61, 132] on div "Target Campaigns" at bounding box center [42, 118] width 75 height 88
click at [117, 149] on button "Save" at bounding box center [115, 153] width 17 height 9
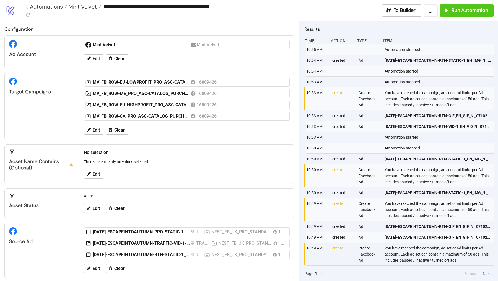
scroll to position [3, 0]
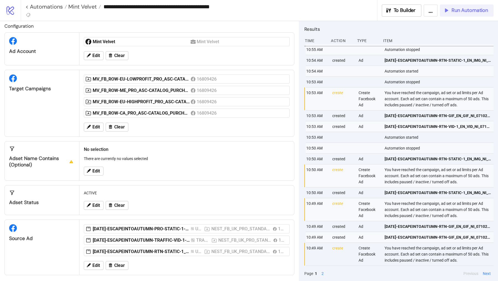
click at [457, 12] on span "Run Automation" at bounding box center [470, 10] width 37 height 6
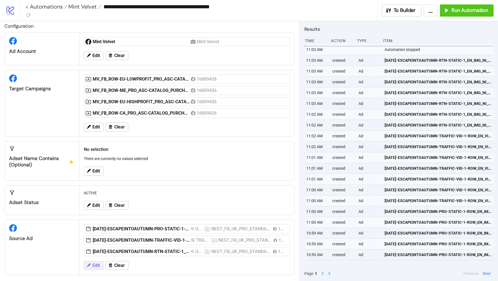
click at [93, 227] on span "Edit" at bounding box center [95, 265] width 7 height 5
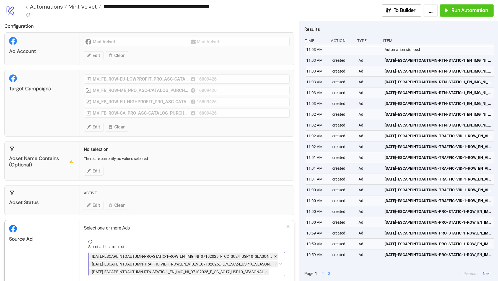
click at [274, 227] on icon "close" at bounding box center [275, 256] width 3 height 3
click at [272, 227] on input "Select ad ids from list" at bounding box center [270, 264] width 1 height 7
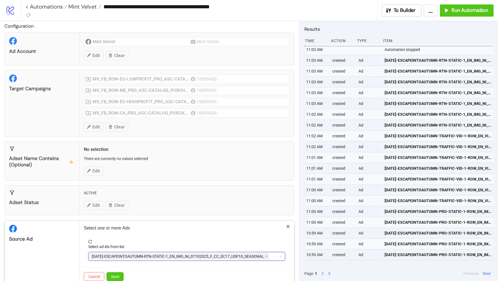
click at [269, 227] on span "[DATE]-ESCAPEINTOAUTUMN-RTN-STATIC-1_EN_IMG_NI_07102025_F_CC_SC17_USP10_SEASONAL" at bounding box center [179, 256] width 180 height 7
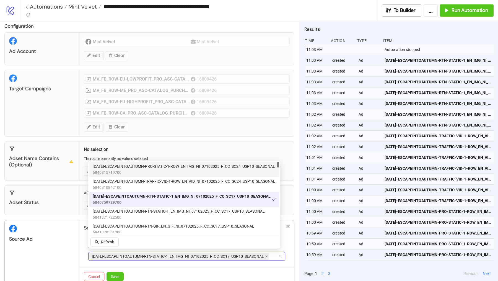
click at [269, 227] on span "[DATE]-ESCAPEINTOAUTUMN-RTN-STATIC-1_EN_IMG_NI_07102025_F_CC_SC17_USP10_SEASONAL" at bounding box center [179, 256] width 180 height 7
click at [267, 227] on icon "close" at bounding box center [266, 256] width 3 height 3
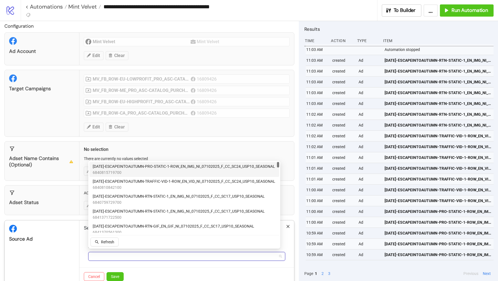
click at [267, 227] on div at bounding box center [183, 256] width 189 height 8
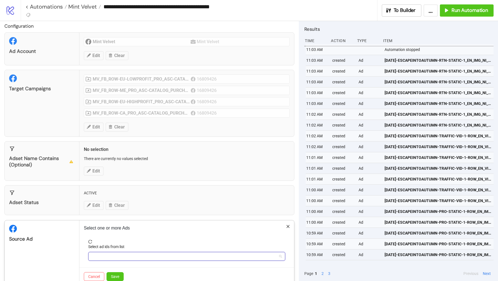
click at [267, 227] on div at bounding box center [183, 256] width 189 height 8
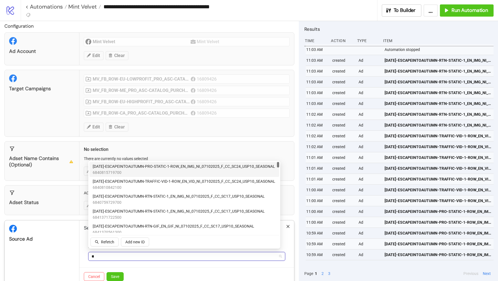
type input "***"
click at [179, 168] on span "[DATE]-ESCAPEINTOAUTUMN-RTN-STATIC-1_EN_IMG_NI_07102025_F_CC_SC17_USP10_SEASONAL" at bounding box center [179, 166] width 172 height 6
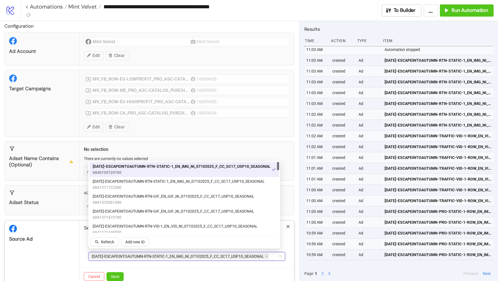
click at [146, 141] on div "Adset Name contains (optional) No selection There are currently no values selec…" at bounding box center [149, 161] width 290 height 40
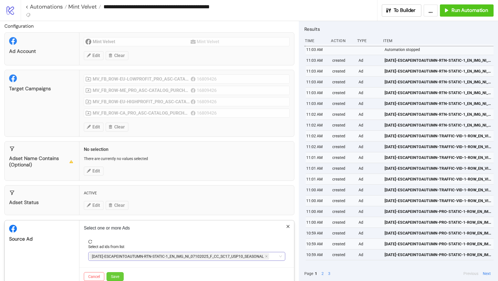
click at [118, 227] on button "Save" at bounding box center [115, 276] width 17 height 9
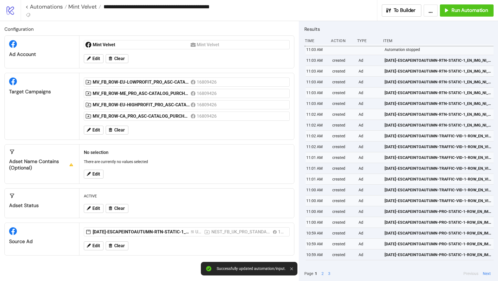
scroll to position [0, 0]
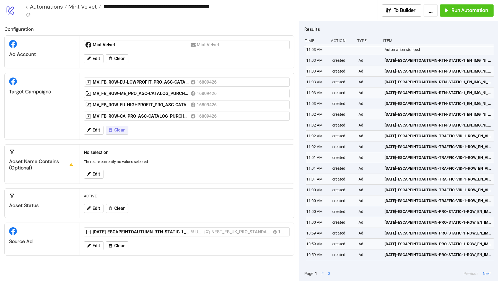
click at [111, 128] on icon at bounding box center [110, 130] width 3 height 4
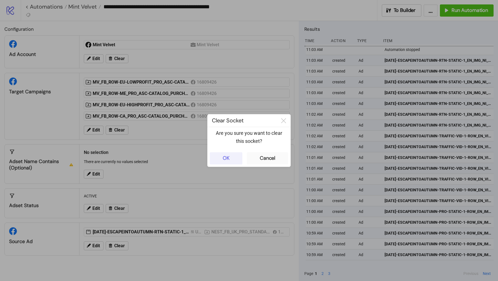
click at [233, 161] on button "OK" at bounding box center [226, 158] width 33 height 12
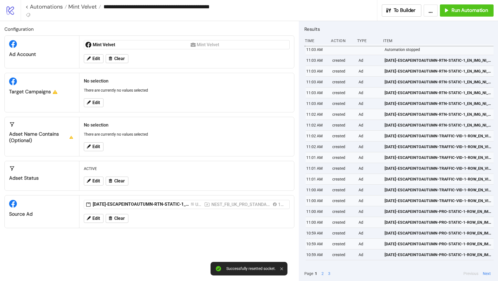
click at [94, 97] on div "Edit" at bounding box center [187, 102] width 210 height 14
click at [97, 103] on span "Edit" at bounding box center [95, 102] width 7 height 5
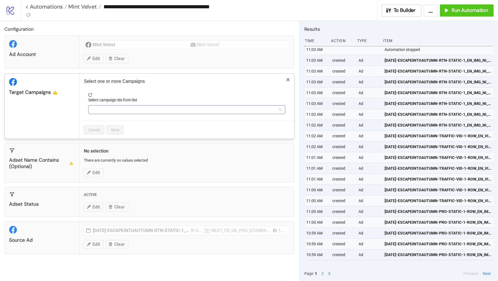
click at [103, 112] on div at bounding box center [183, 110] width 189 height 8
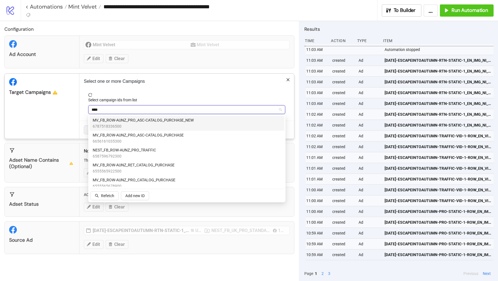
type input "****"
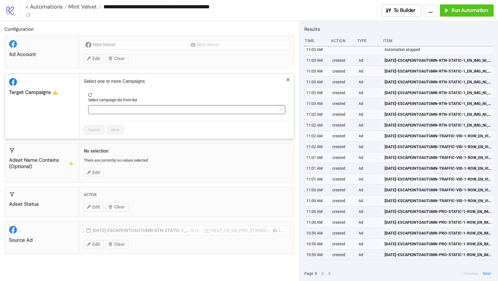
type input "****"
click at [110, 110] on div "****" at bounding box center [183, 110] width 189 height 8
click at [124, 109] on div "****" at bounding box center [183, 110] width 189 height 8
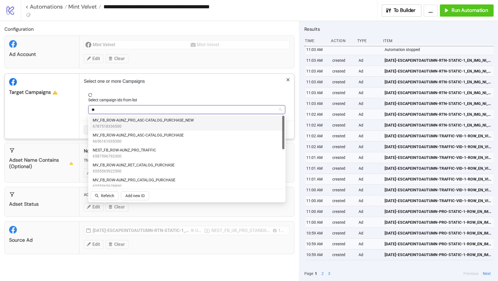
type input "*"
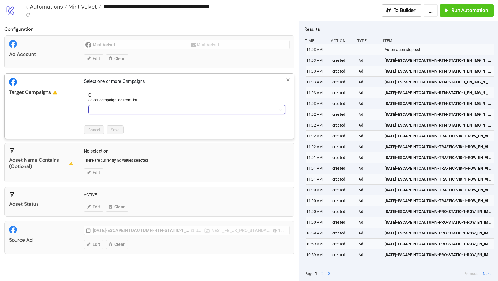
click at [100, 110] on div at bounding box center [183, 110] width 189 height 8
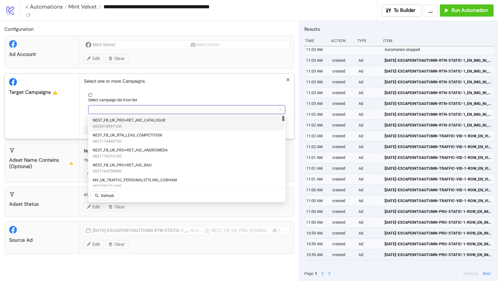
paste input "**********"
type input "**********"
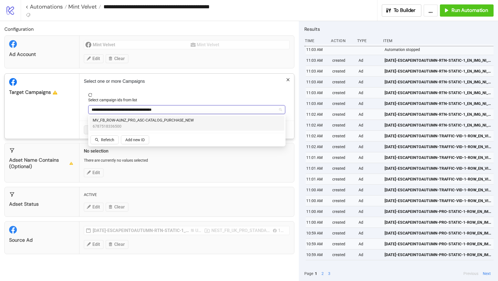
click at [176, 124] on span "6787518336500" at bounding box center [143, 126] width 101 height 6
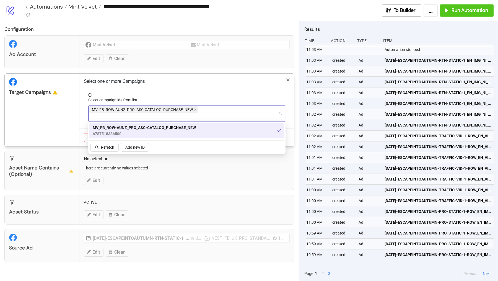
click at [40, 118] on div "Target Campaigns" at bounding box center [42, 110] width 75 height 73
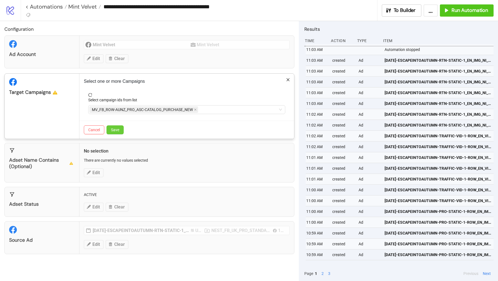
click at [119, 130] on button "Save" at bounding box center [115, 129] width 17 height 9
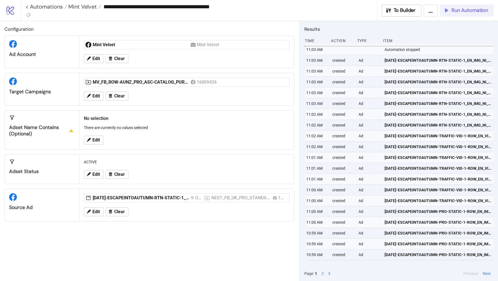
click at [467, 15] on button "Run Automation" at bounding box center [467, 10] width 54 height 12
